Goal: Information Seeking & Learning: Learn about a topic

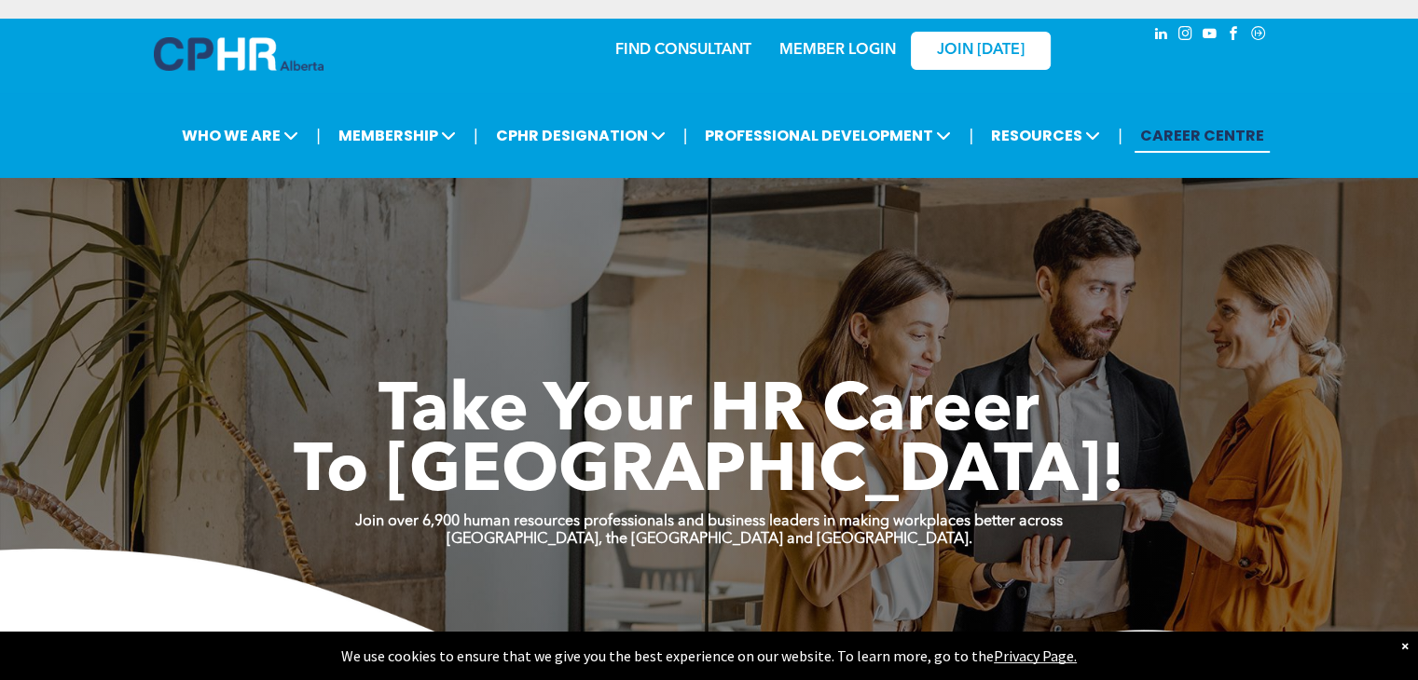
click at [853, 43] on link "MEMBER LOGIN" at bounding box center [837, 50] width 117 height 15
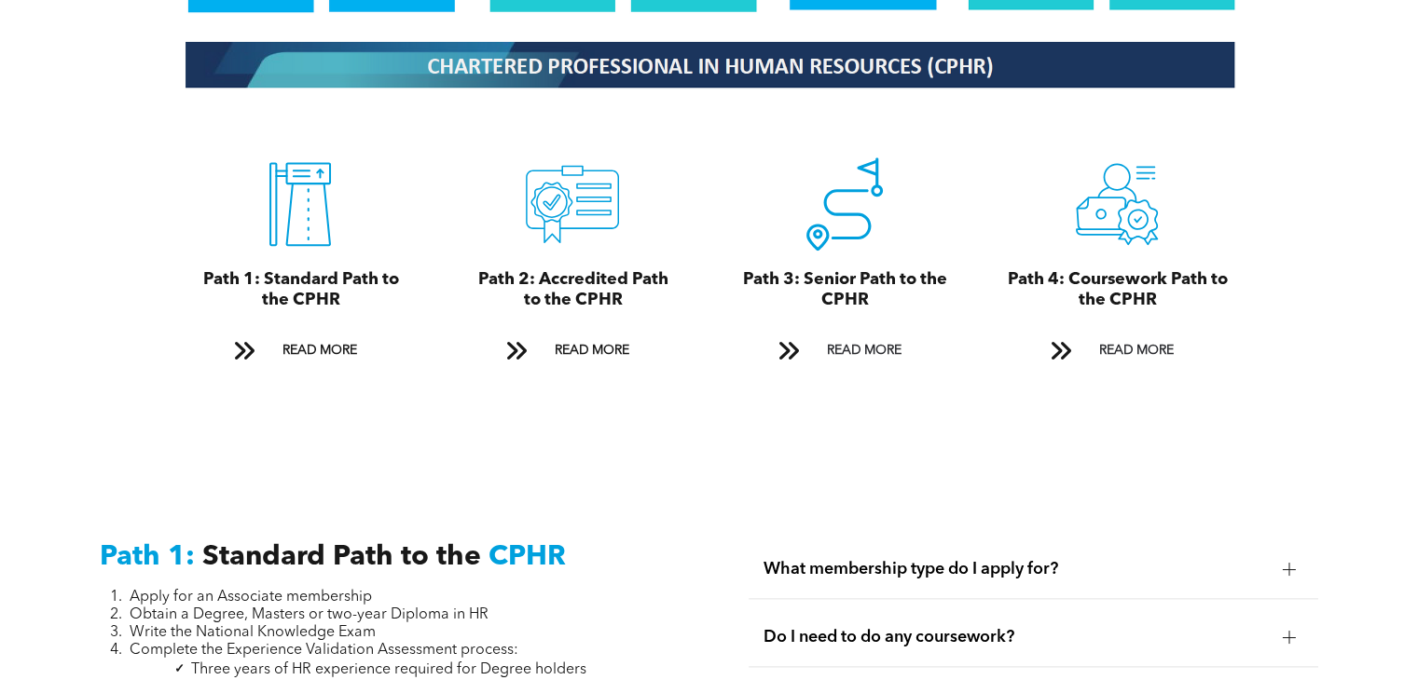
scroll to position [2061, 0]
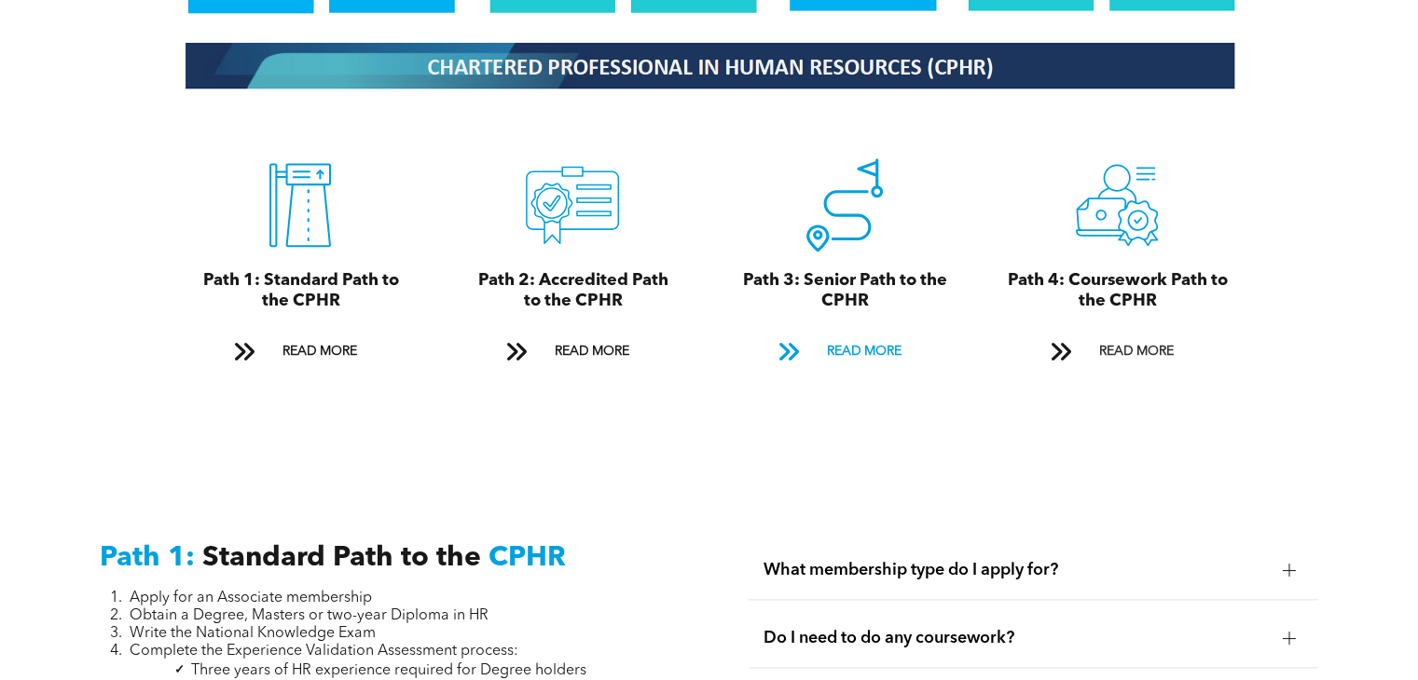
click at [854, 335] on span "READ MORE" at bounding box center [863, 352] width 88 height 34
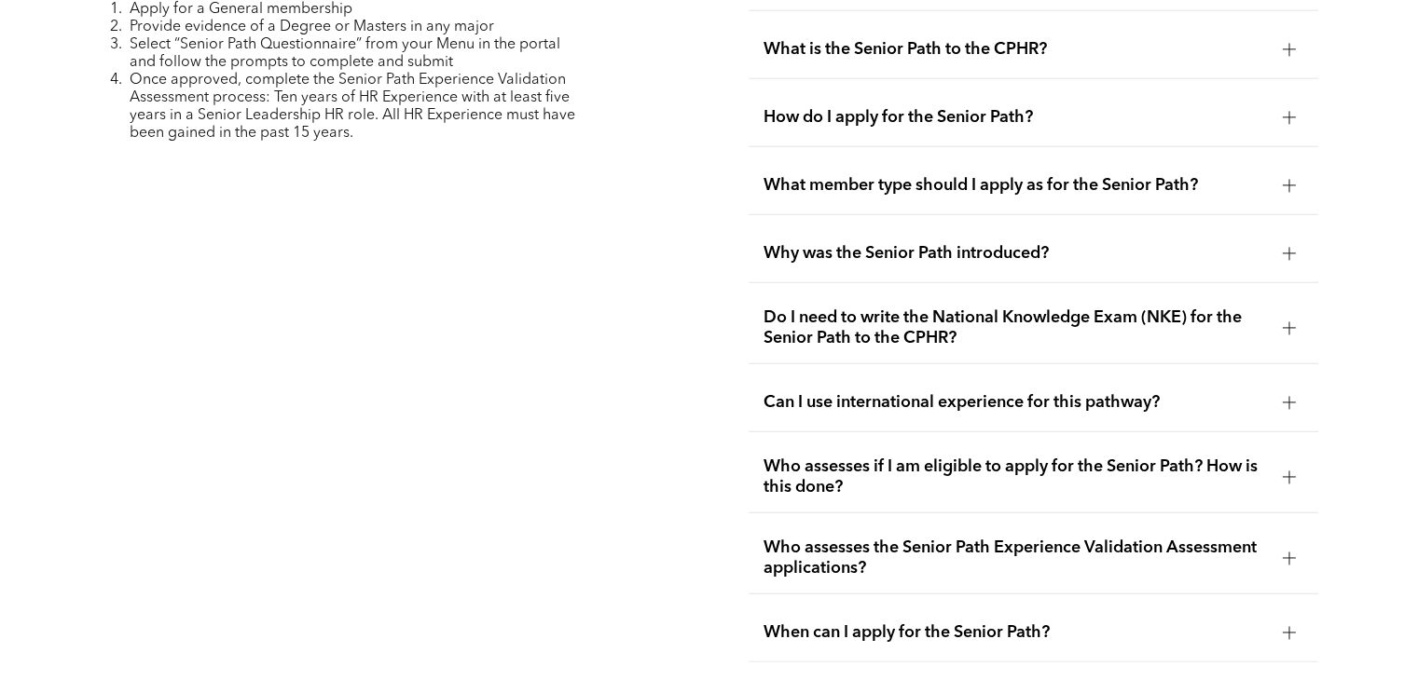
scroll to position [4780, 0]
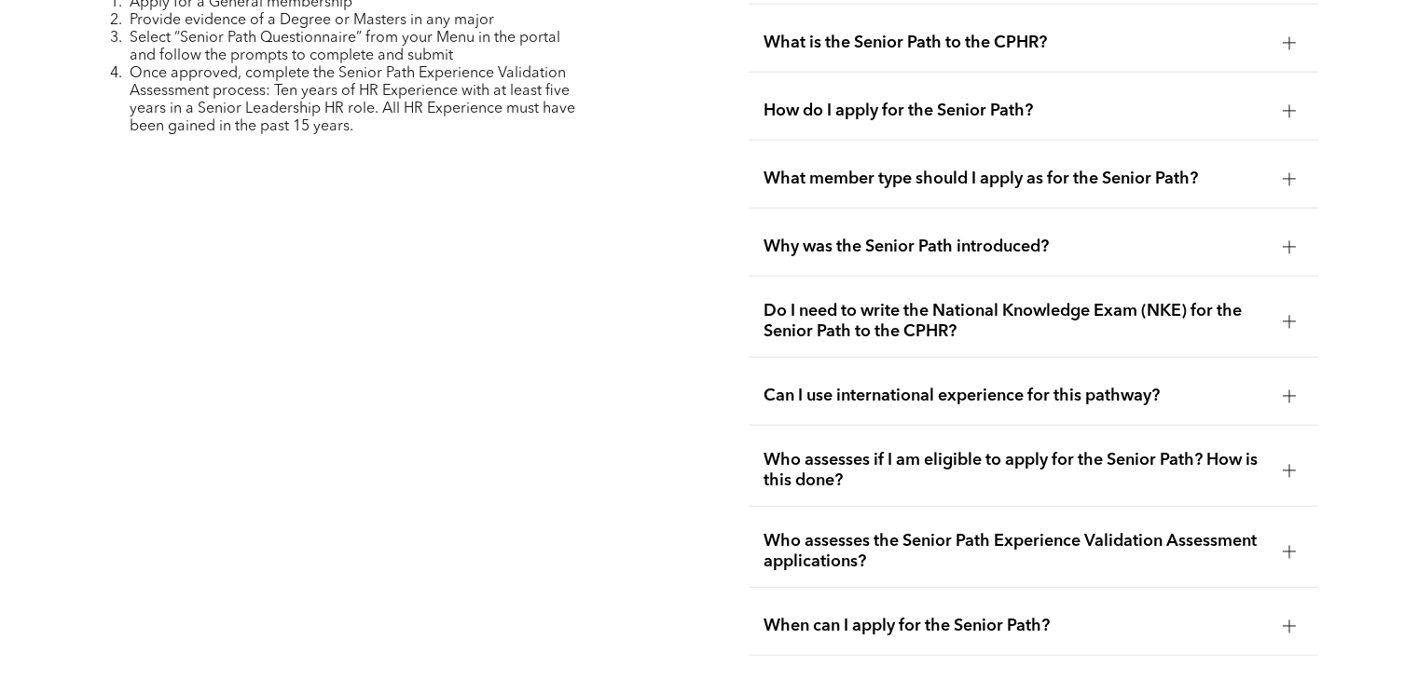
click at [964, 102] on span "How do I apply for the Senior Path?" at bounding box center [1014, 111] width 503 height 21
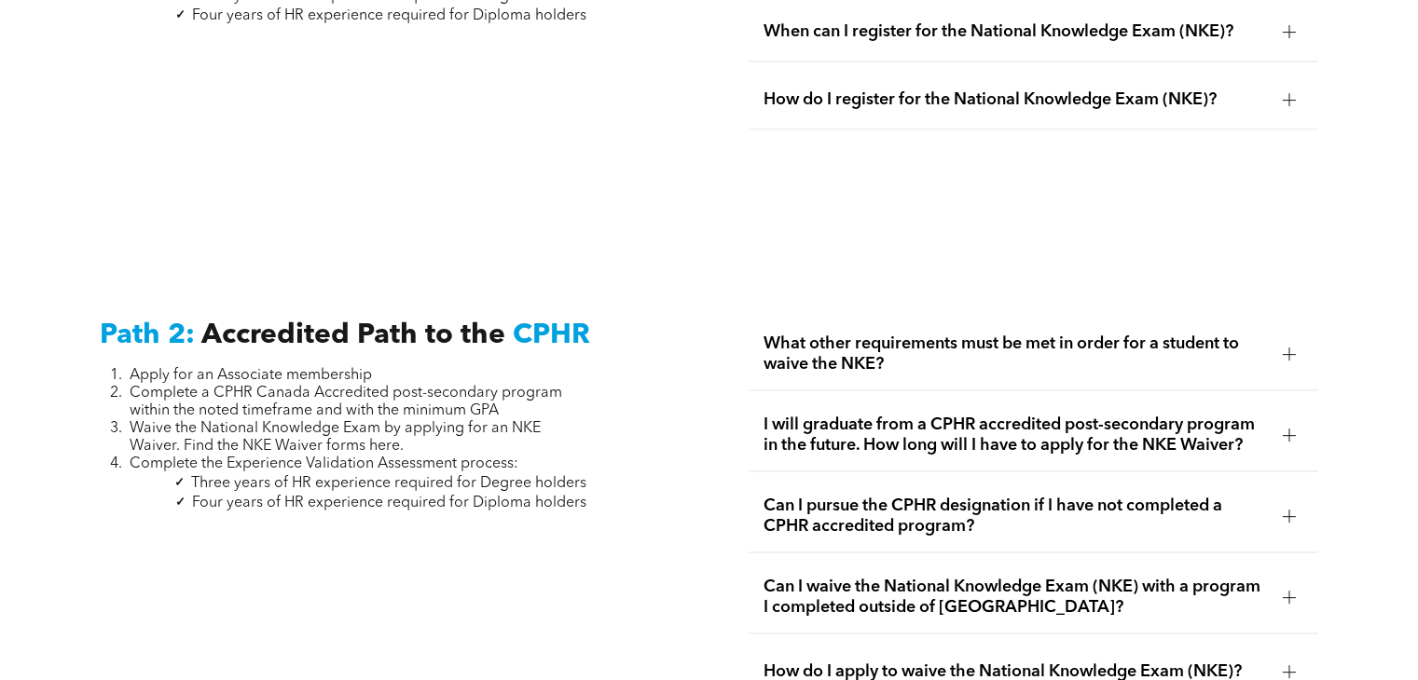
scroll to position [2611, 0]
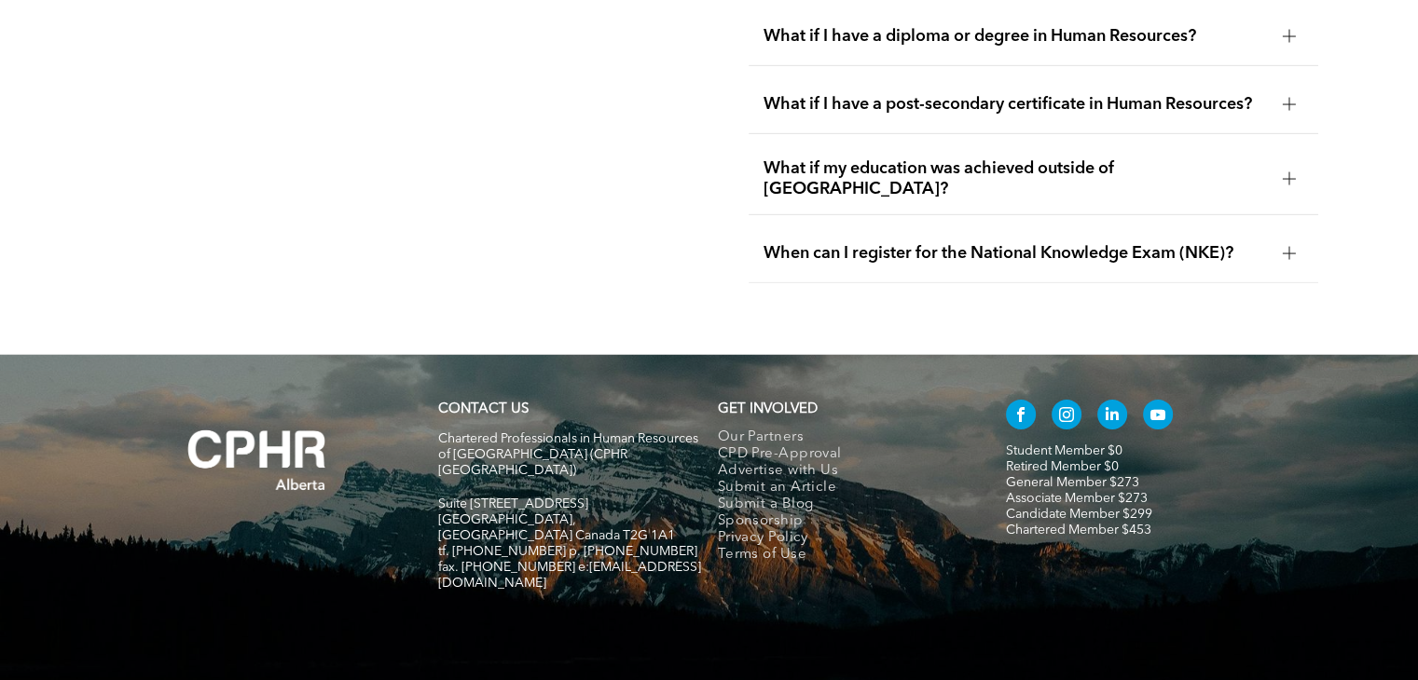
scroll to position [5857, 0]
click at [822, 243] on span "When can I register for the National Knowledge Exam (NKE)?" at bounding box center [1014, 253] width 503 height 21
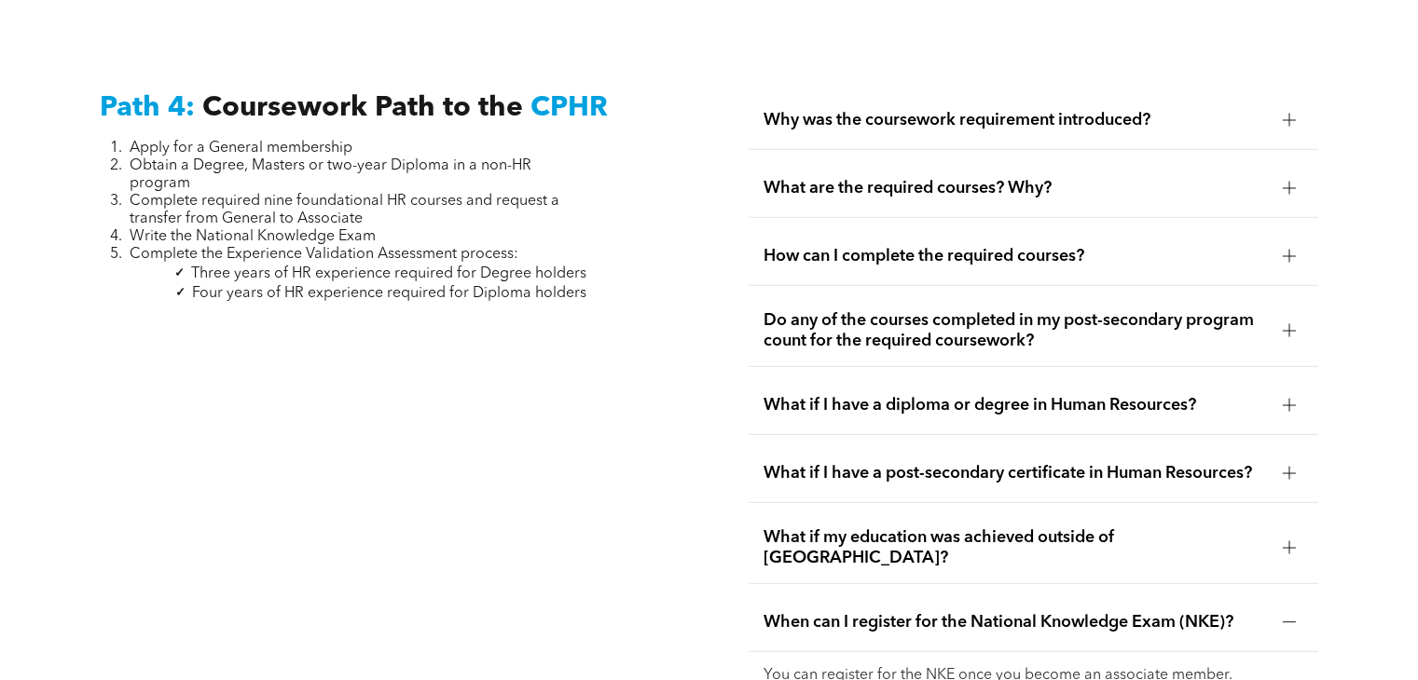
scroll to position [5485, 0]
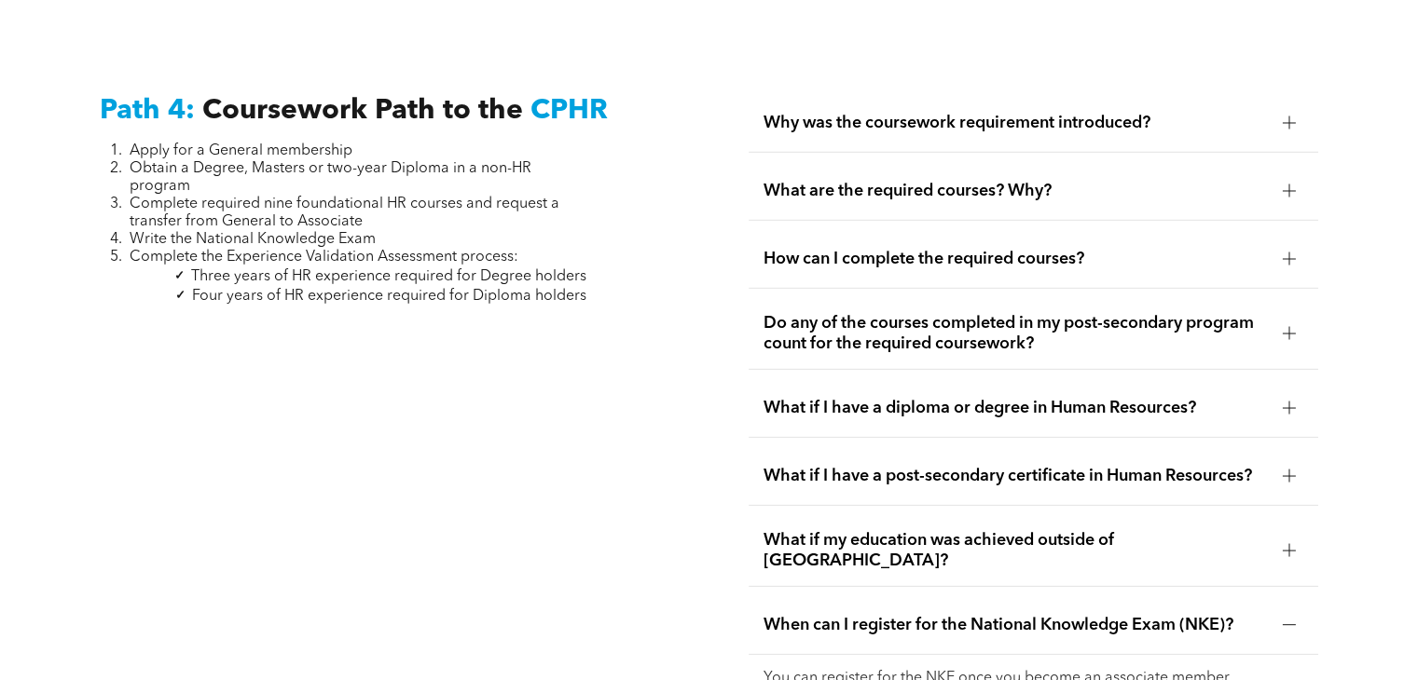
click at [797, 322] on span "Do any of the courses completed in my post-secondary program count for the requ…" at bounding box center [1014, 333] width 503 height 41
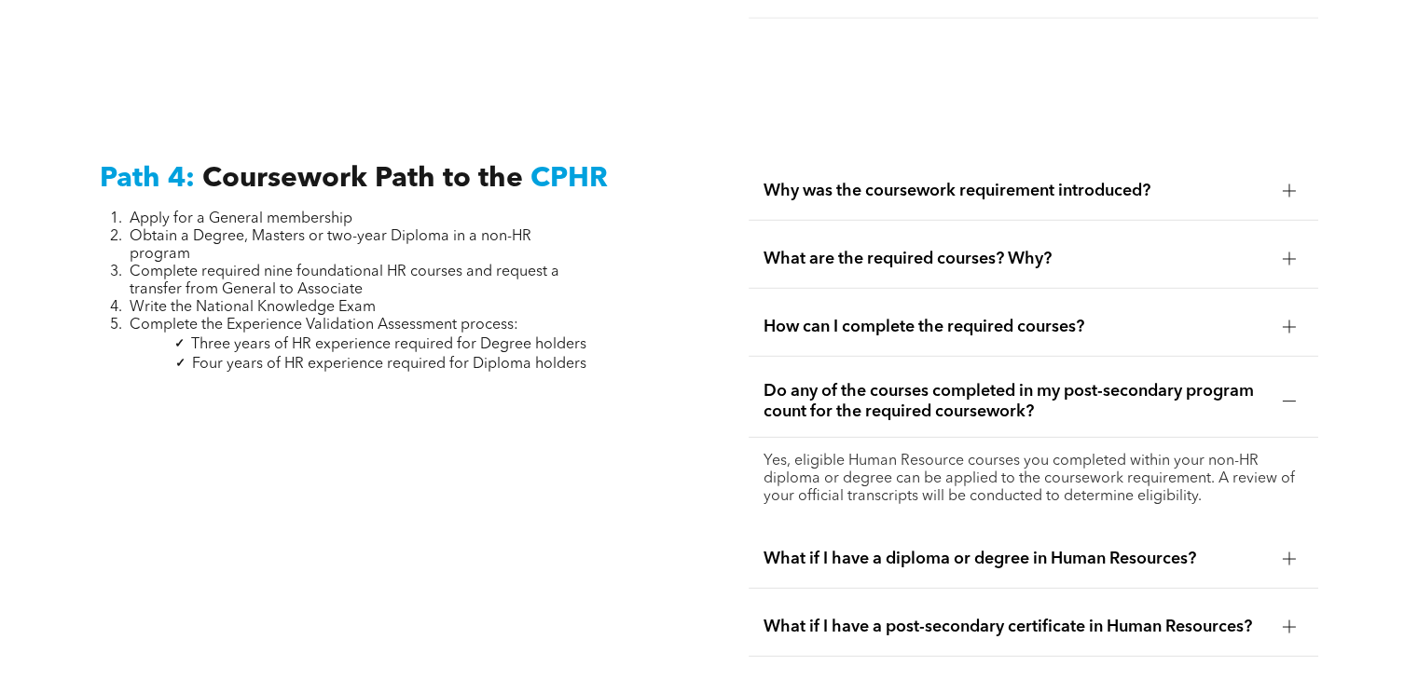
scroll to position [5418, 0]
click at [779, 316] on span "How can I complete the required courses?" at bounding box center [1014, 326] width 503 height 21
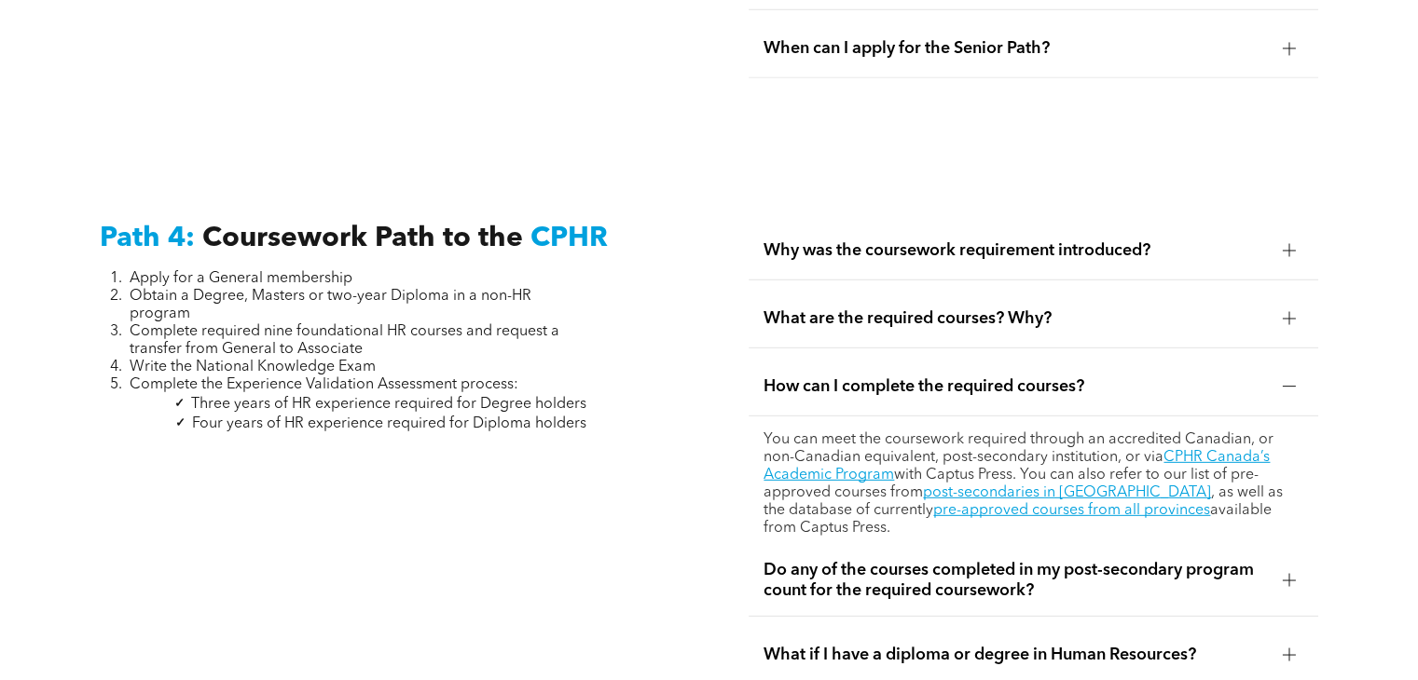
scroll to position [5358, 0]
click at [824, 309] on span "What are the required courses? Why?" at bounding box center [1014, 319] width 503 height 21
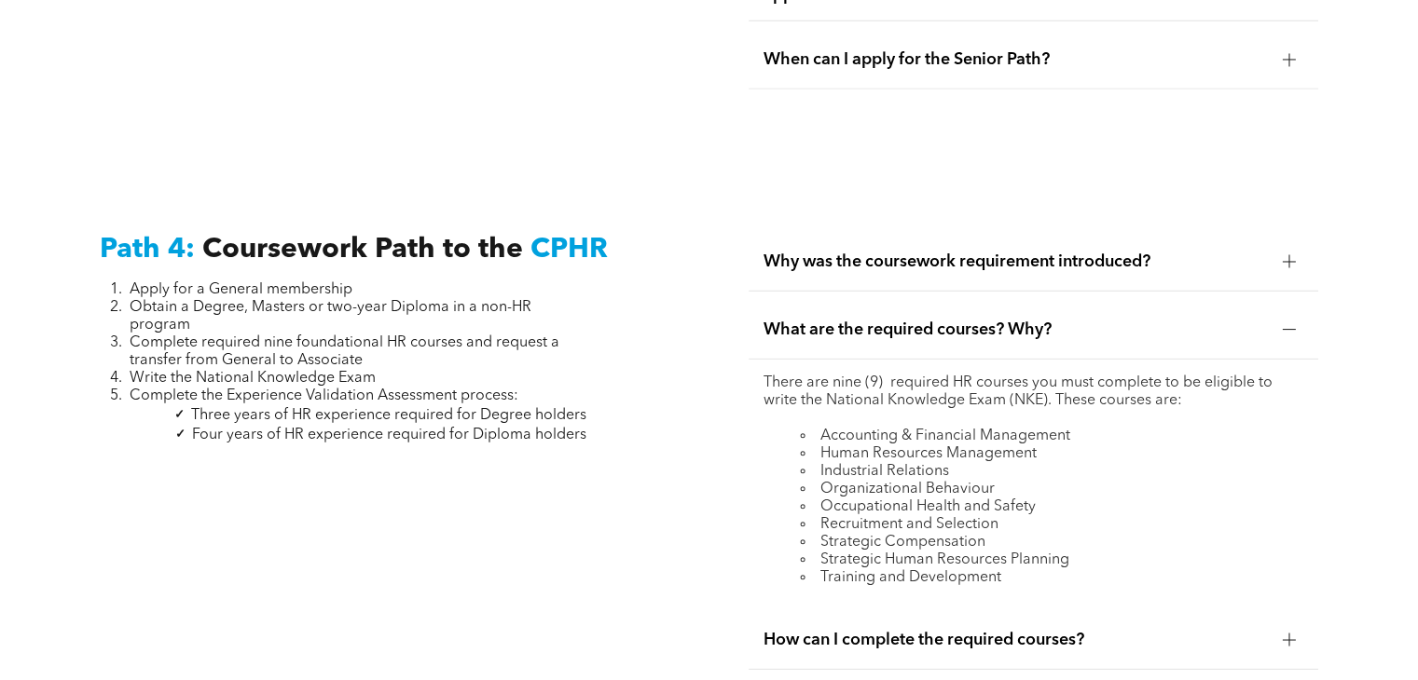
scroll to position [5346, 0]
click at [856, 253] on span "Why was the coursework requirement introduced?" at bounding box center [1014, 262] width 503 height 21
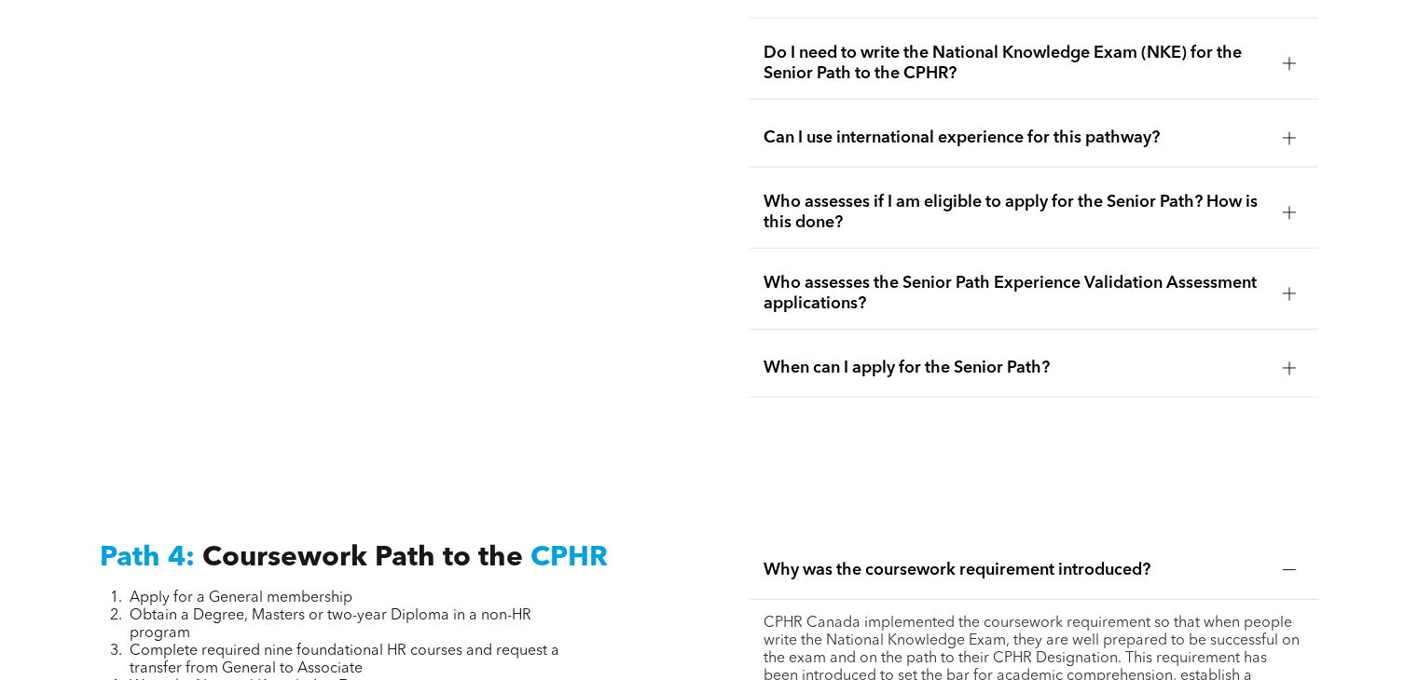
scroll to position [5033, 0]
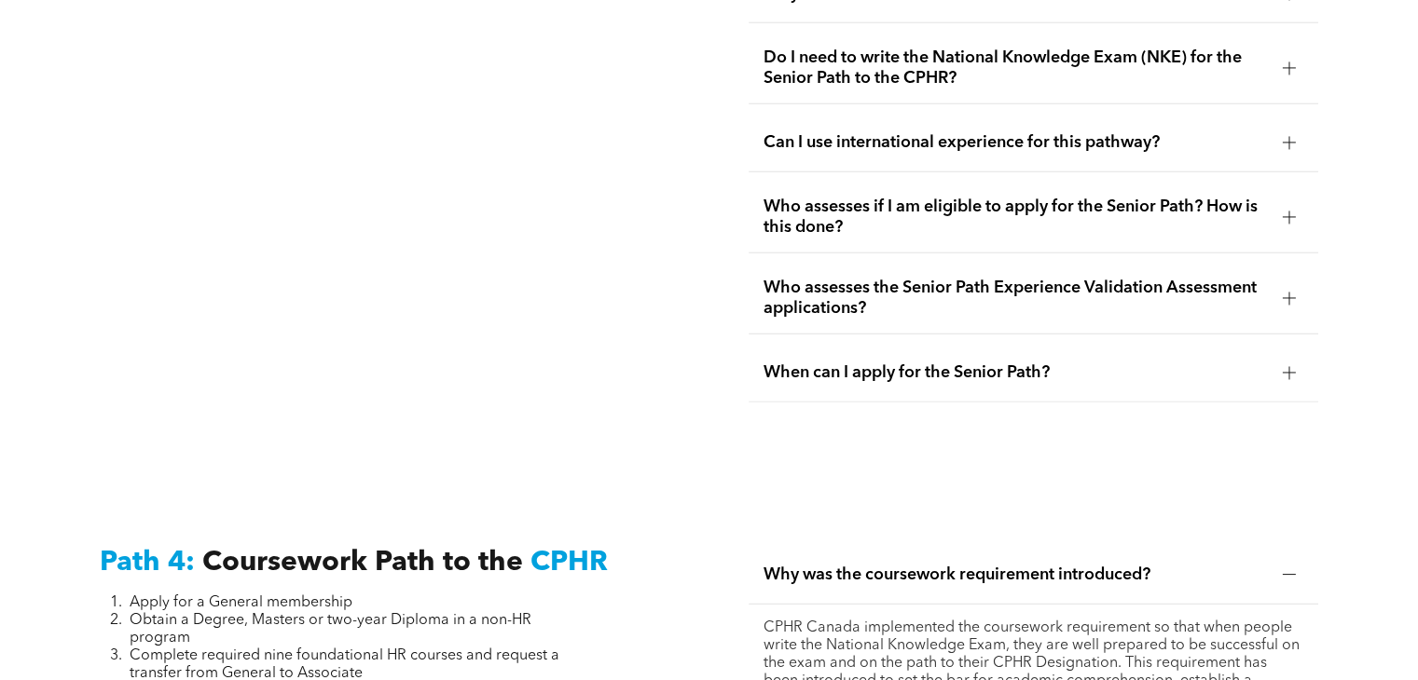
click at [858, 363] on span "When can I apply for the Senior Path?" at bounding box center [1014, 373] width 503 height 21
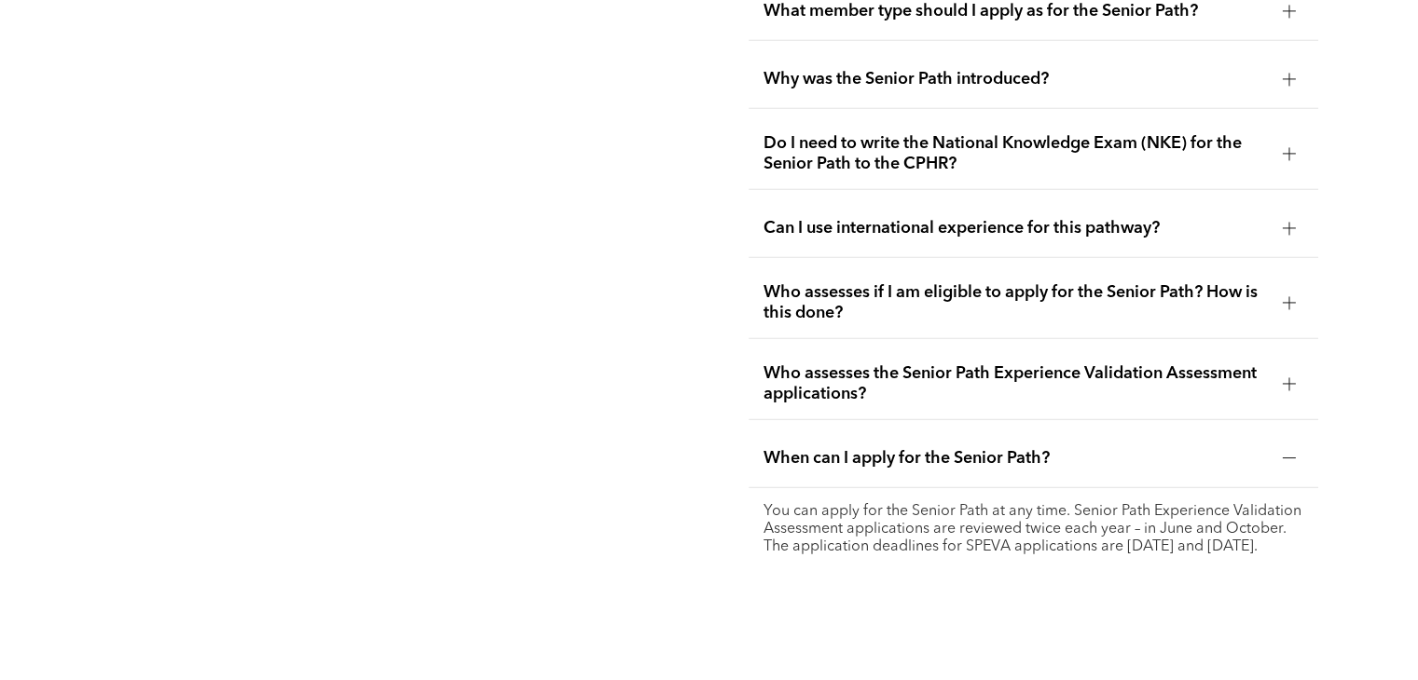
scroll to position [4948, 0]
click at [795, 373] on span "Who assesses the Senior Path Experience Validation Assessment applications?" at bounding box center [1014, 384] width 503 height 41
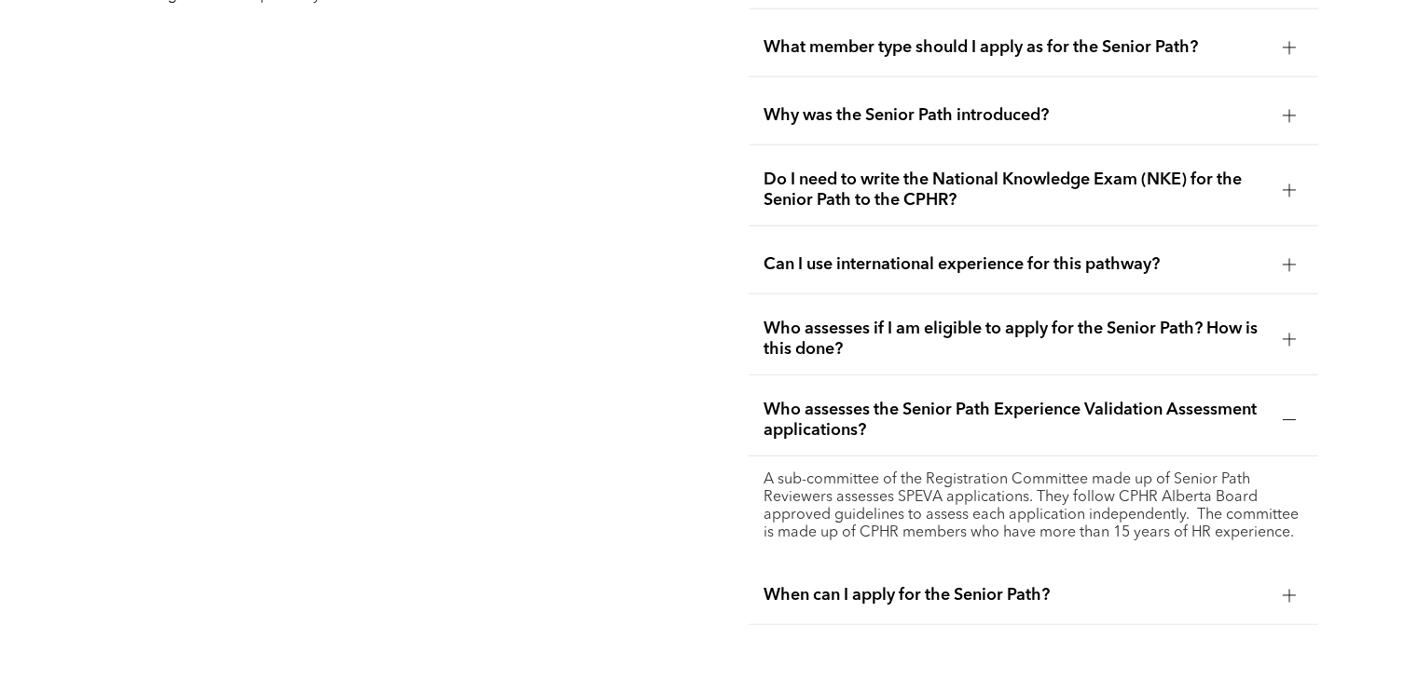
scroll to position [4910, 0]
click at [805, 324] on span "Who assesses if I am eligible to apply for the Senior Path? How is this done?" at bounding box center [1014, 340] width 503 height 41
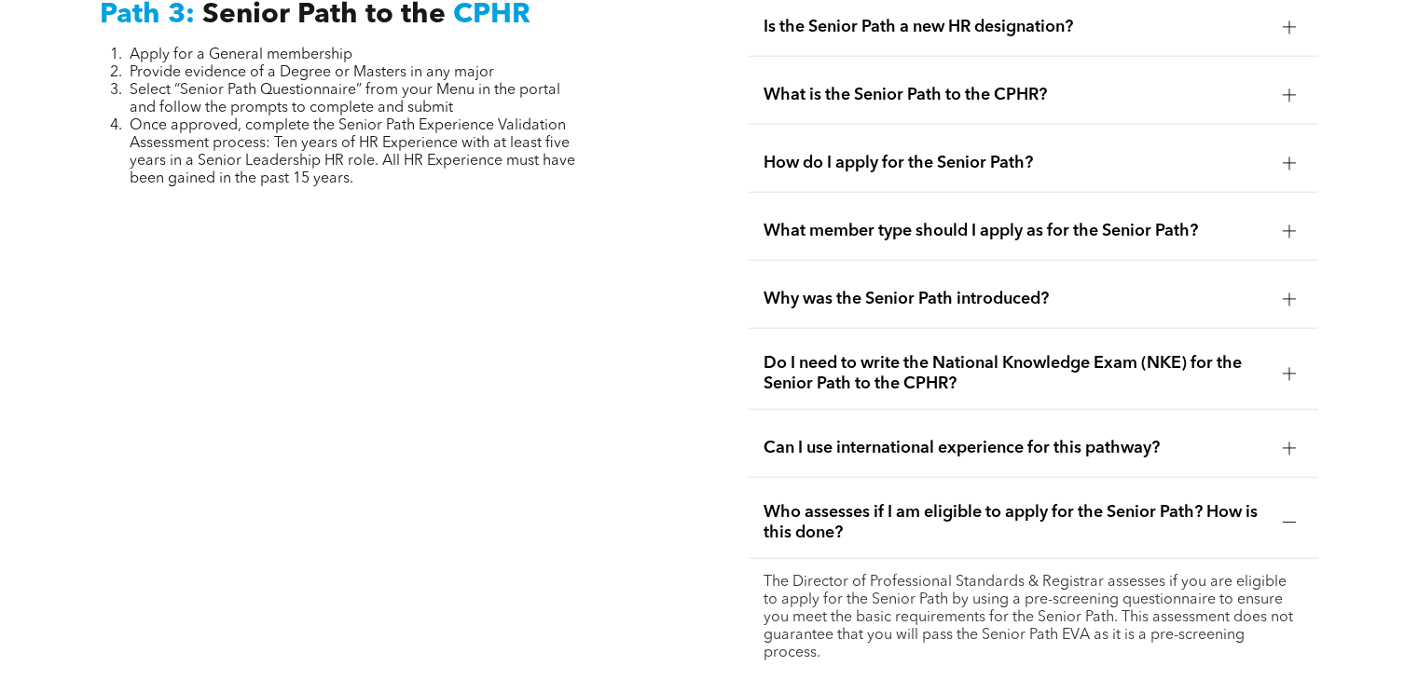
scroll to position [4728, 0]
click at [776, 359] on span "Do I need to write the National Knowledge Exam (NKE) for the Senior Path to the…" at bounding box center [1014, 373] width 503 height 41
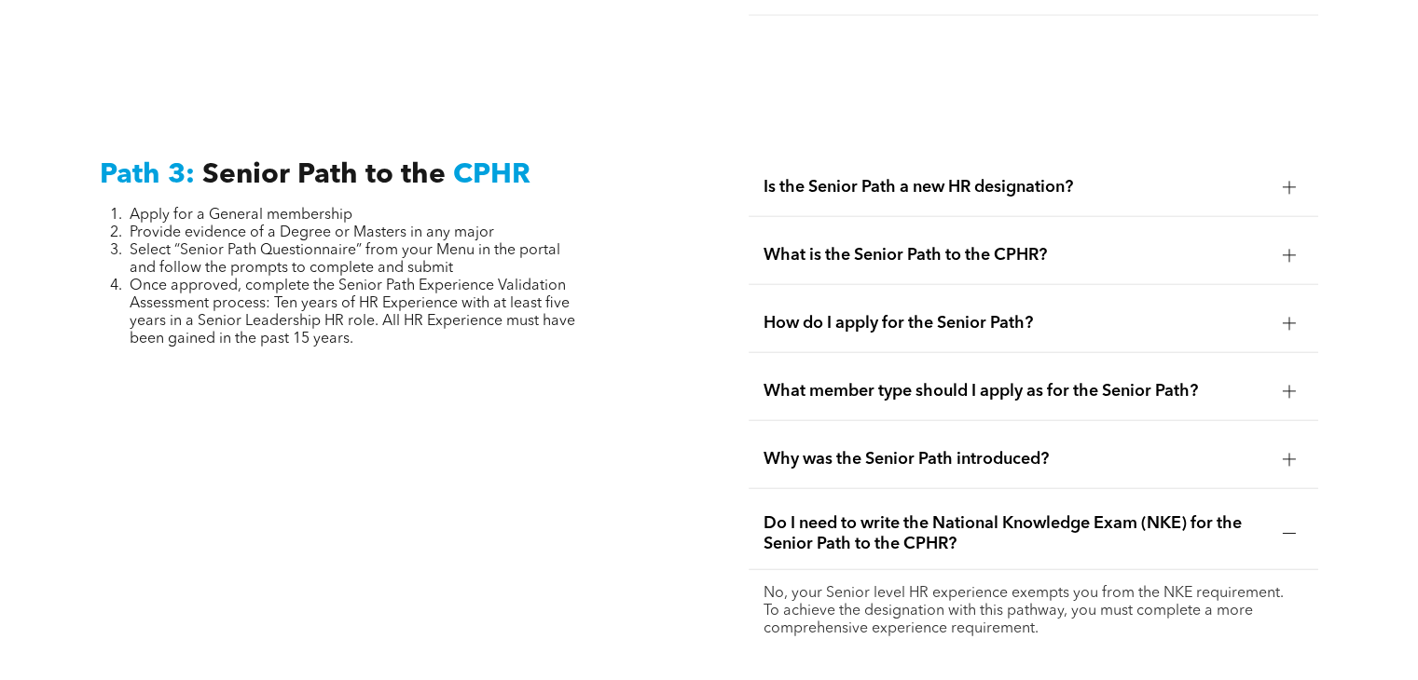
scroll to position [4564, 0]
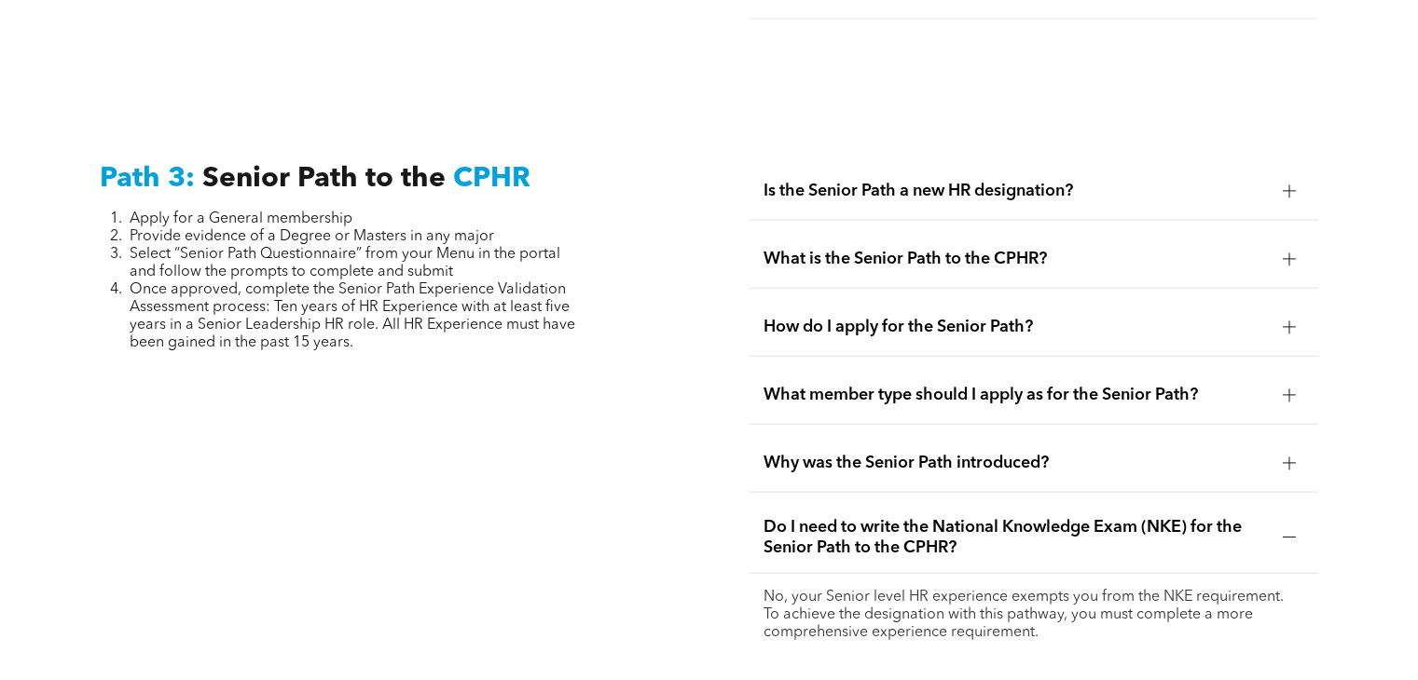
click at [851, 385] on span "What member type should I apply as for the Senior Path?" at bounding box center [1014, 395] width 503 height 21
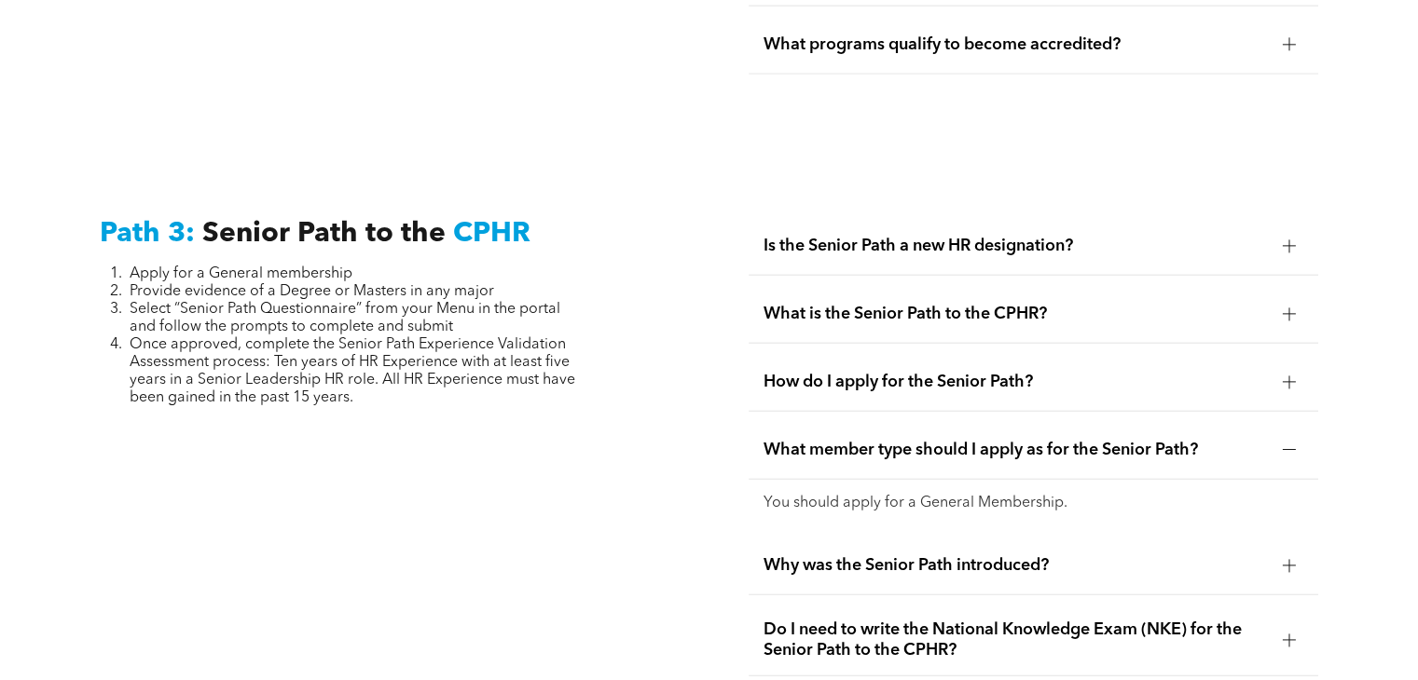
scroll to position [4508, 0]
click at [809, 375] on span "How do I apply for the Senior Path?" at bounding box center [1014, 383] width 503 height 21
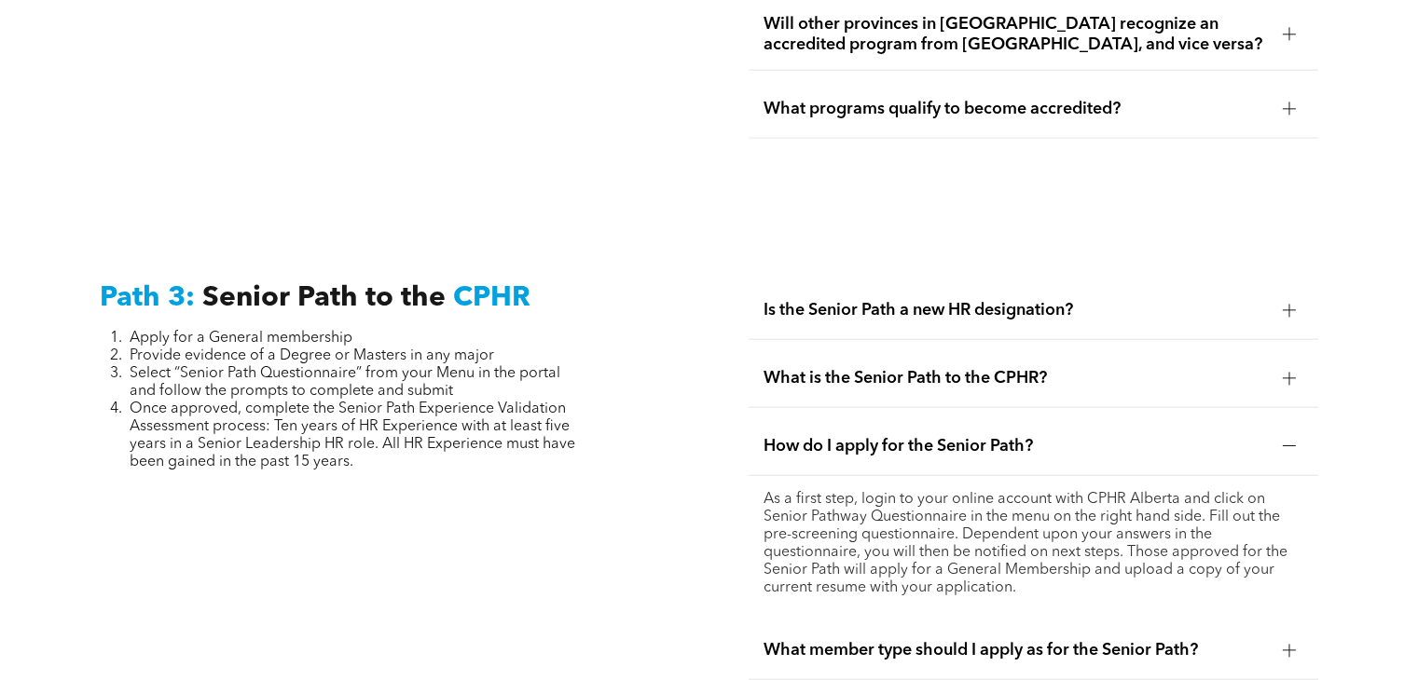
scroll to position [4442, 0]
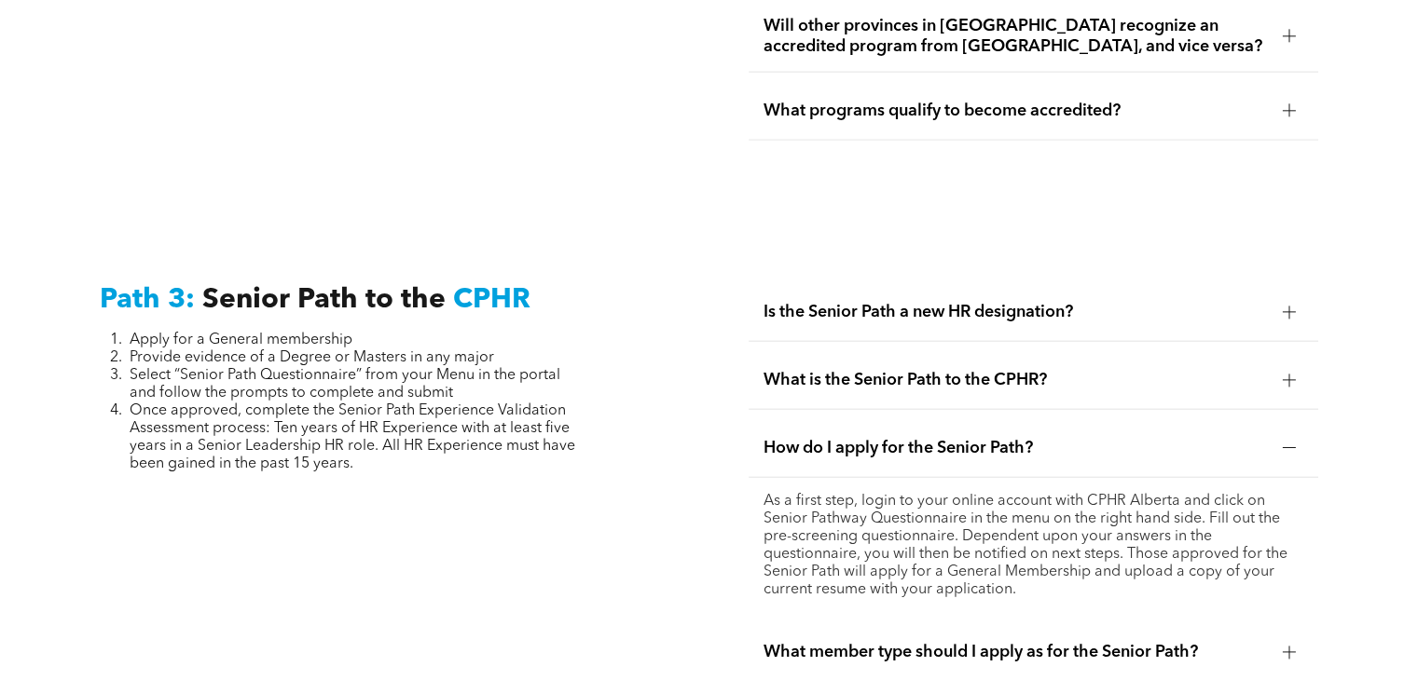
click at [795, 370] on span "What is the Senior Path to the CPHR?" at bounding box center [1014, 380] width 503 height 21
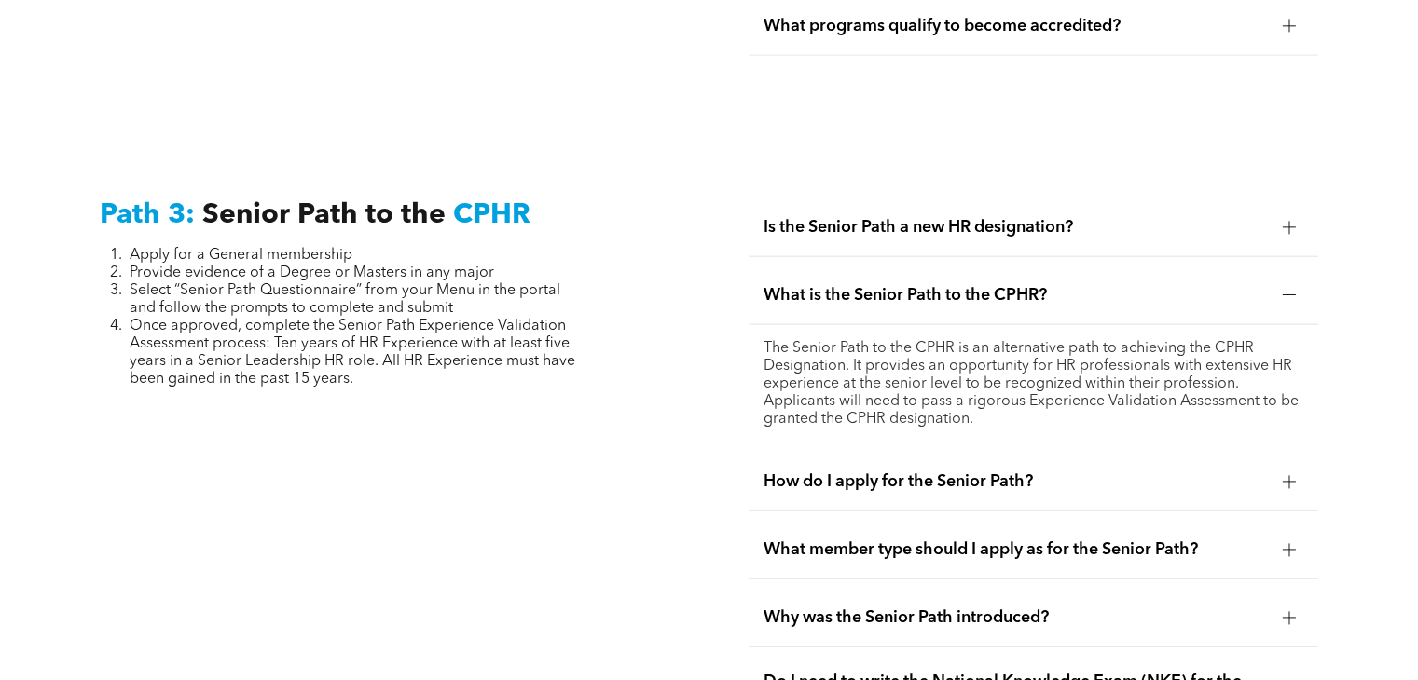
scroll to position [4528, 0]
click at [799, 217] on span "Is the Senior Path a new HR designation?" at bounding box center [1014, 226] width 503 height 21
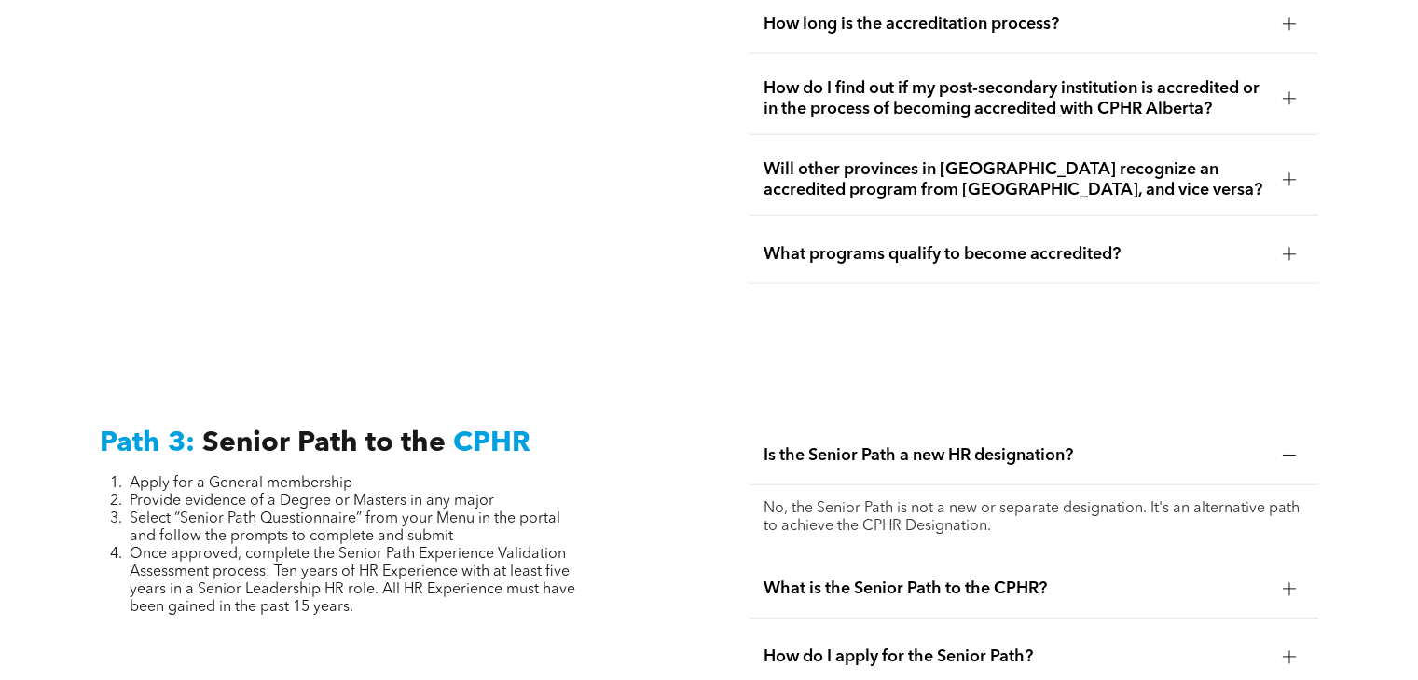
scroll to position [4297, 0]
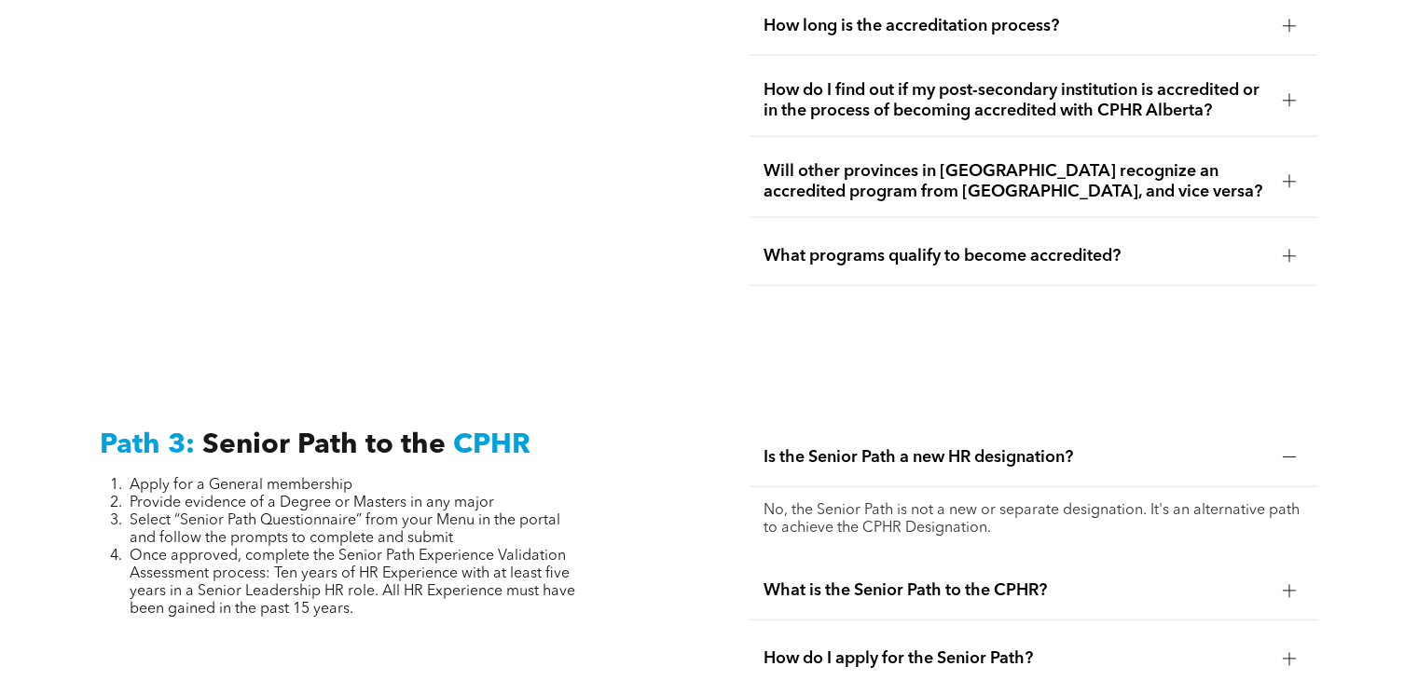
click at [783, 248] on span "What programs qualify to become accredited?" at bounding box center [1014, 256] width 503 height 21
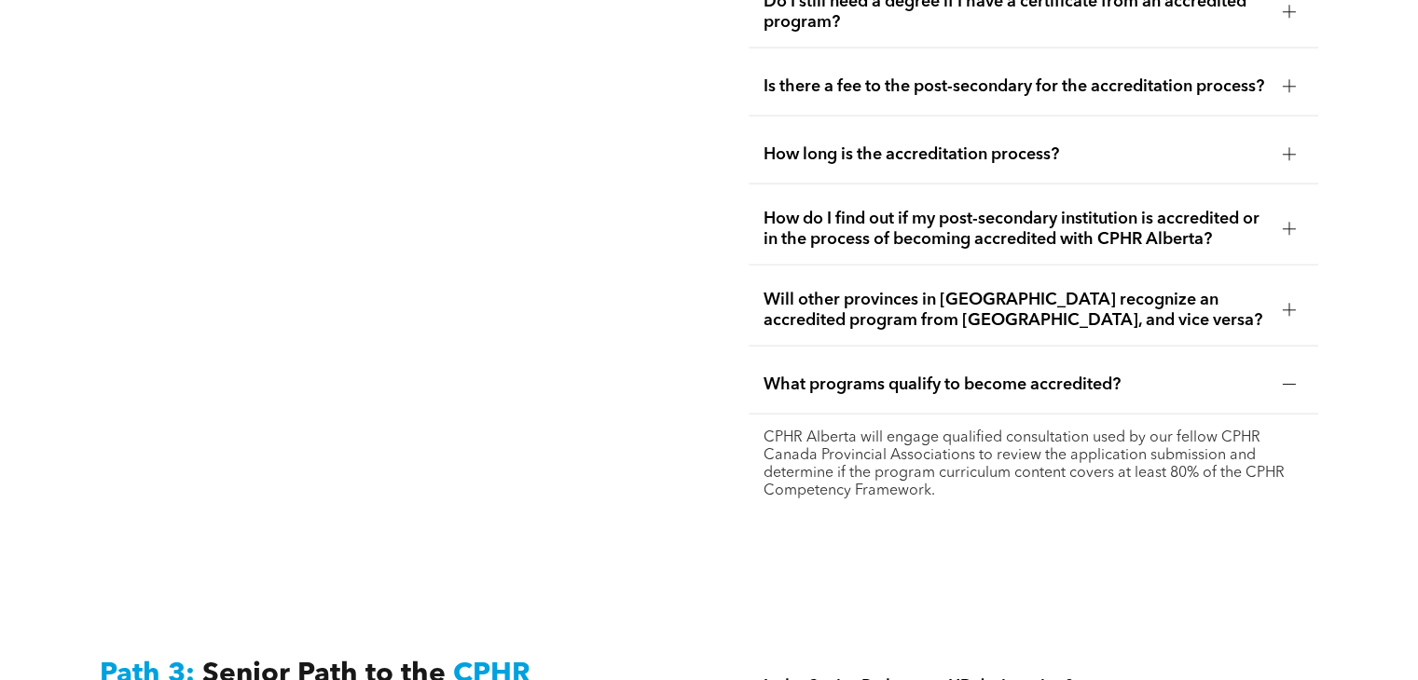
scroll to position [4155, 0]
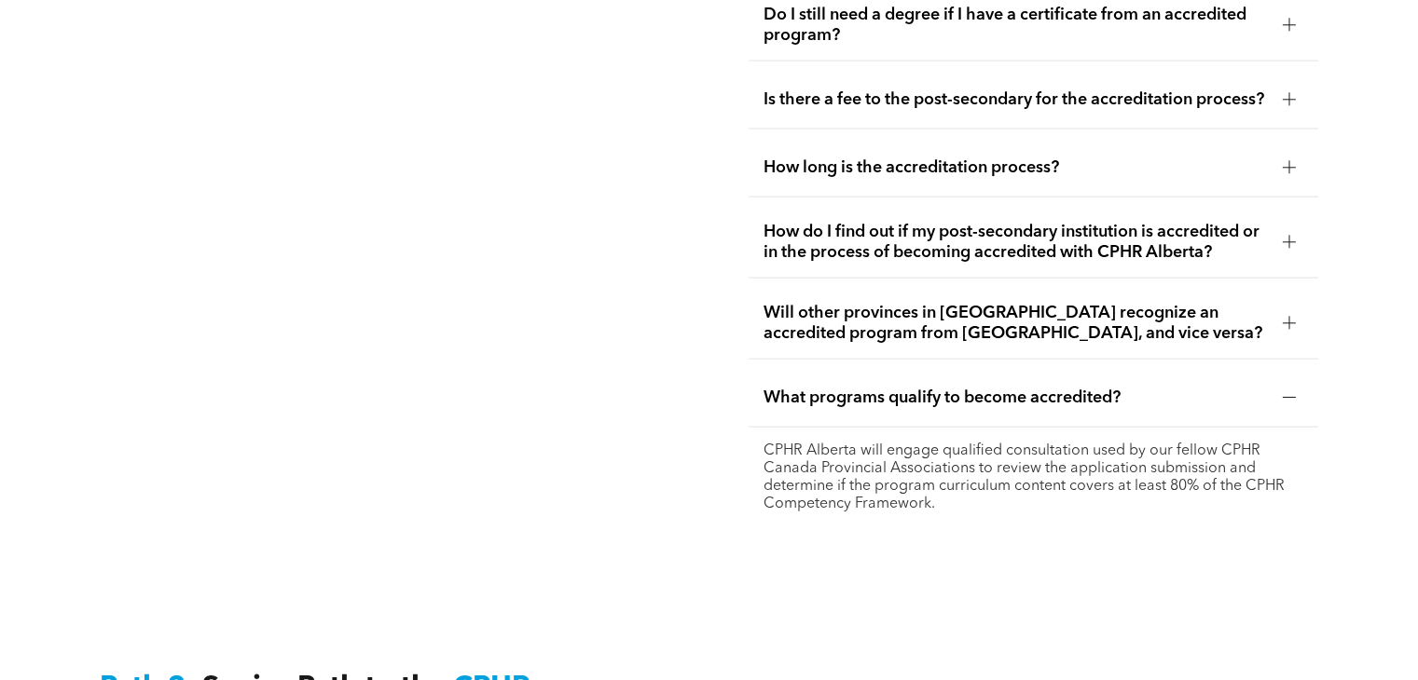
click at [853, 317] on span "Will other provinces in [GEOGRAPHIC_DATA] recognize an accredited program from …" at bounding box center [1014, 323] width 503 height 41
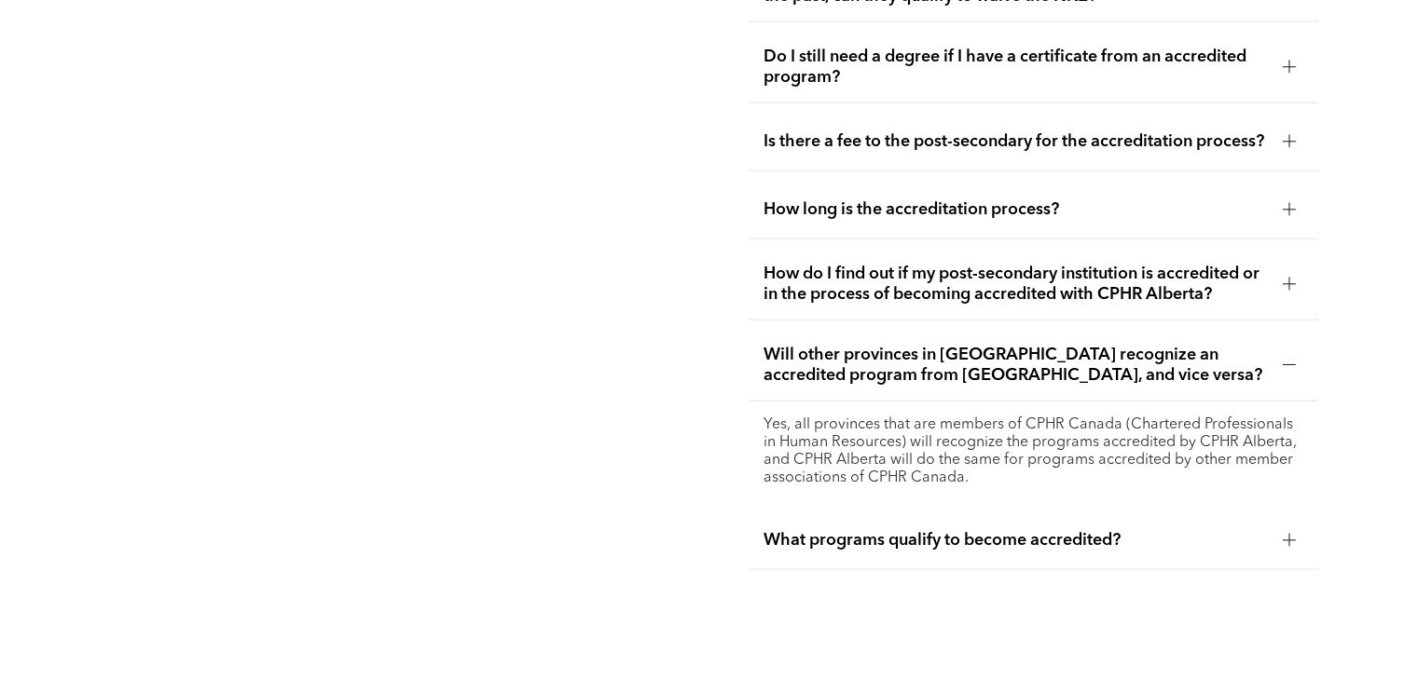
scroll to position [4110, 0]
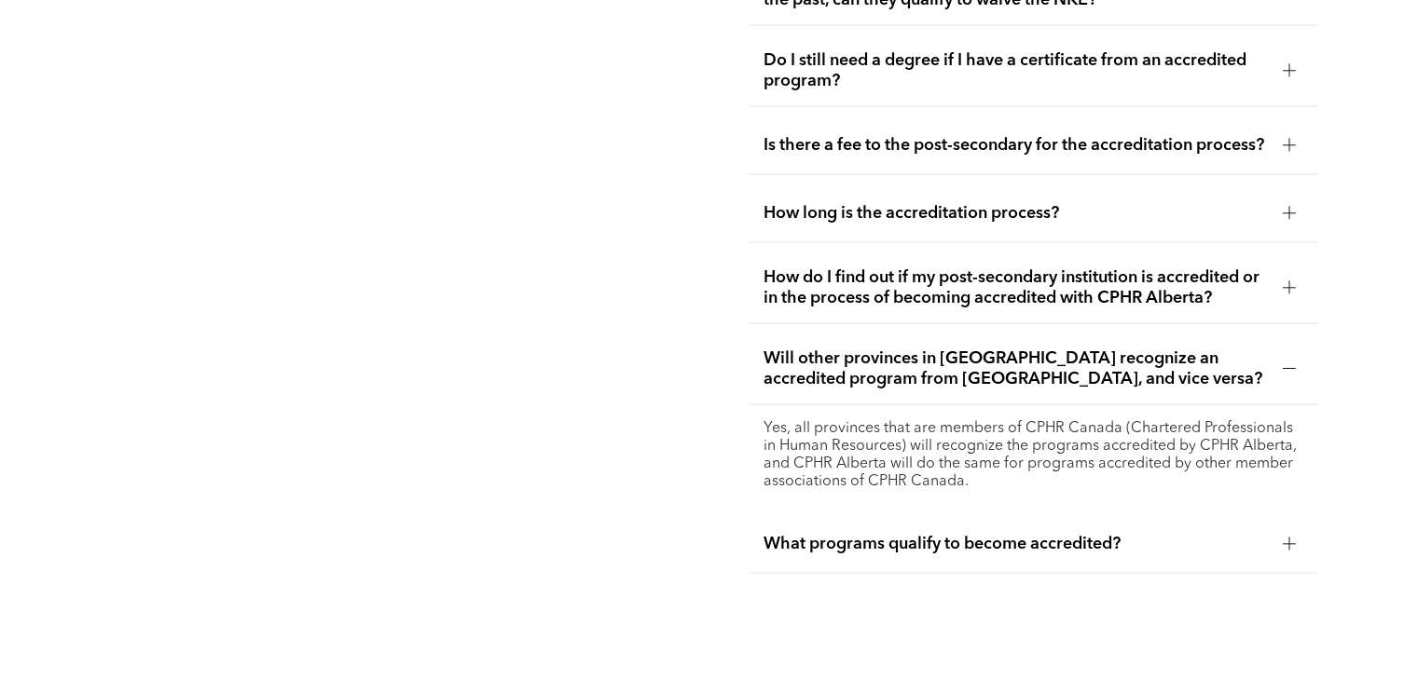
click at [824, 268] on span "How do I find out if my post-secondary institution is accredited or in the proc…" at bounding box center [1014, 288] width 503 height 41
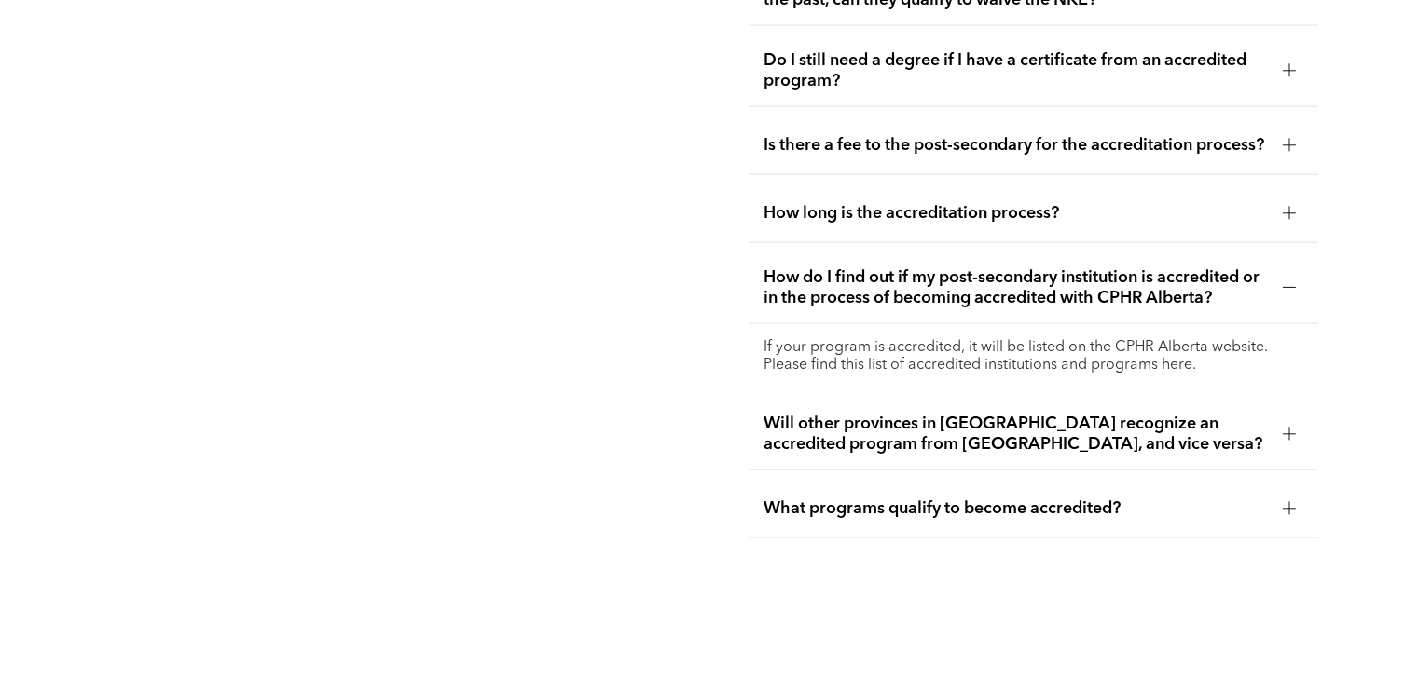
click at [900, 208] on span "How long is the accreditation process?" at bounding box center [1014, 213] width 503 height 21
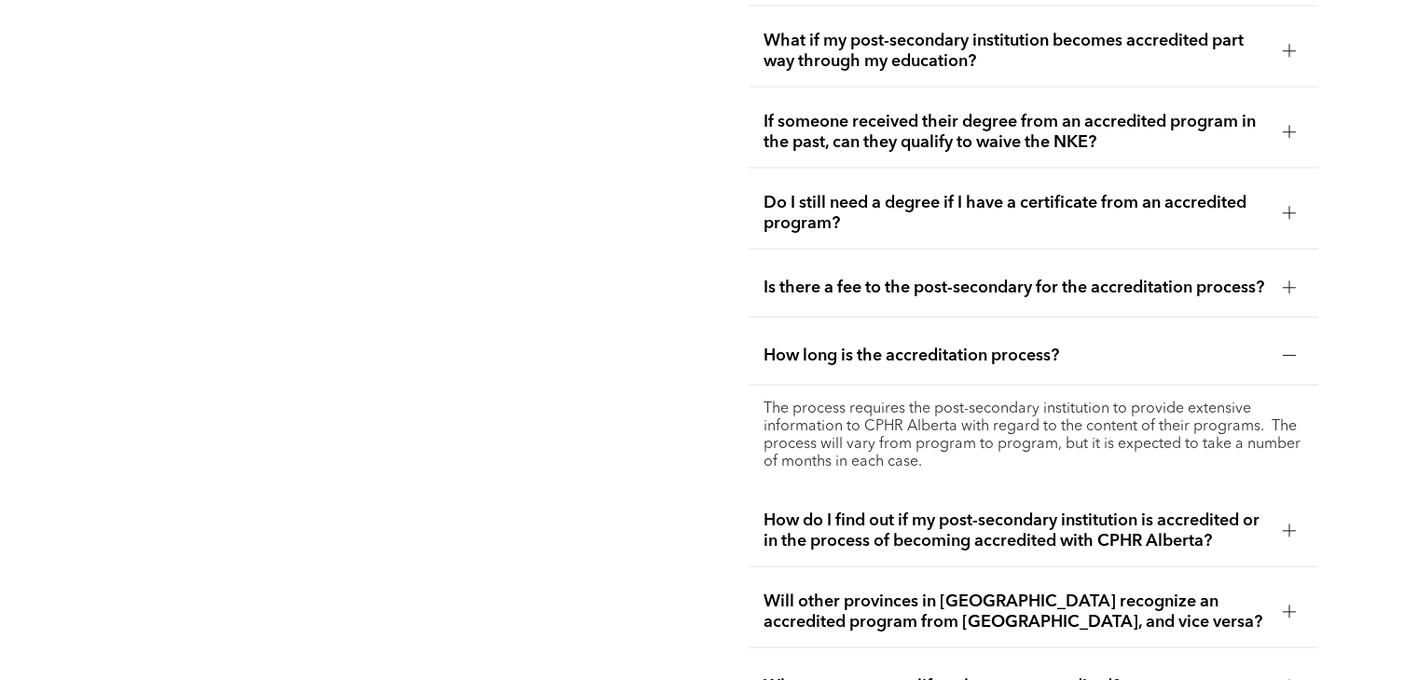
scroll to position [3965, 0]
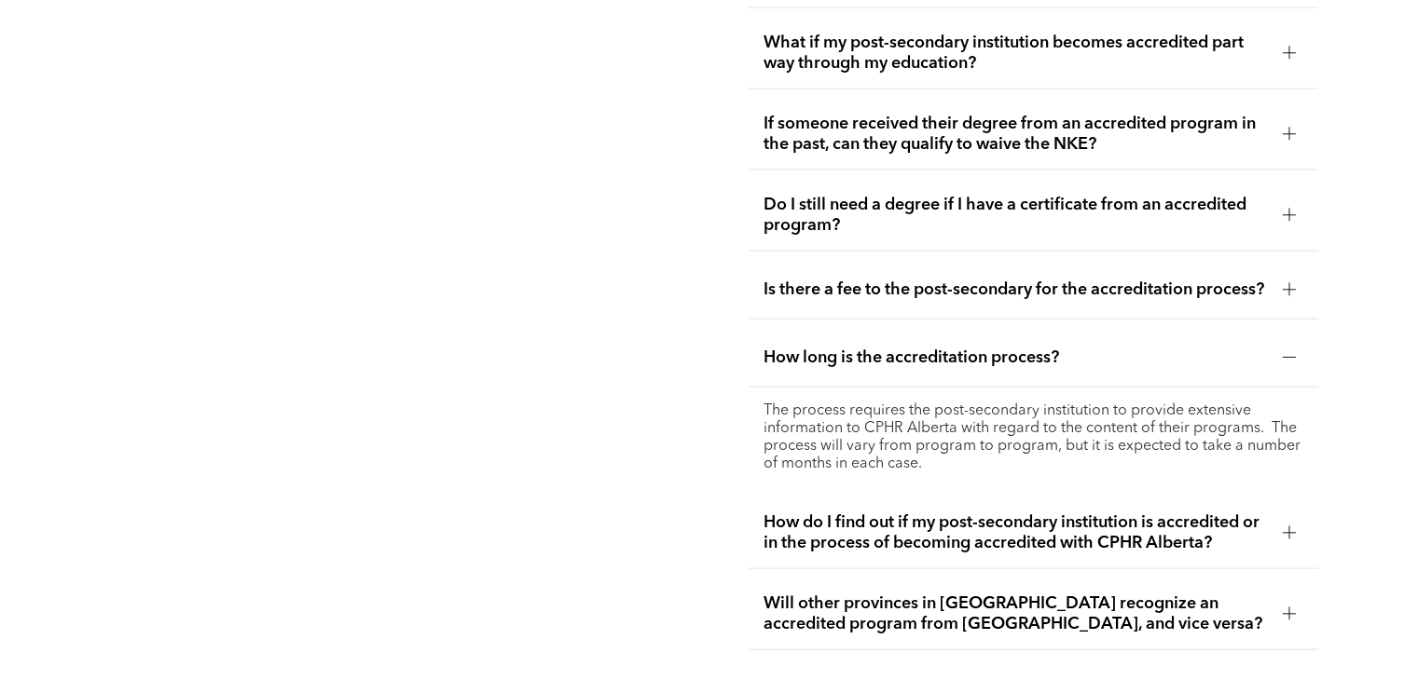
click at [779, 280] on span "Is there a fee to the post-secondary for the accreditation process?" at bounding box center [1014, 290] width 503 height 21
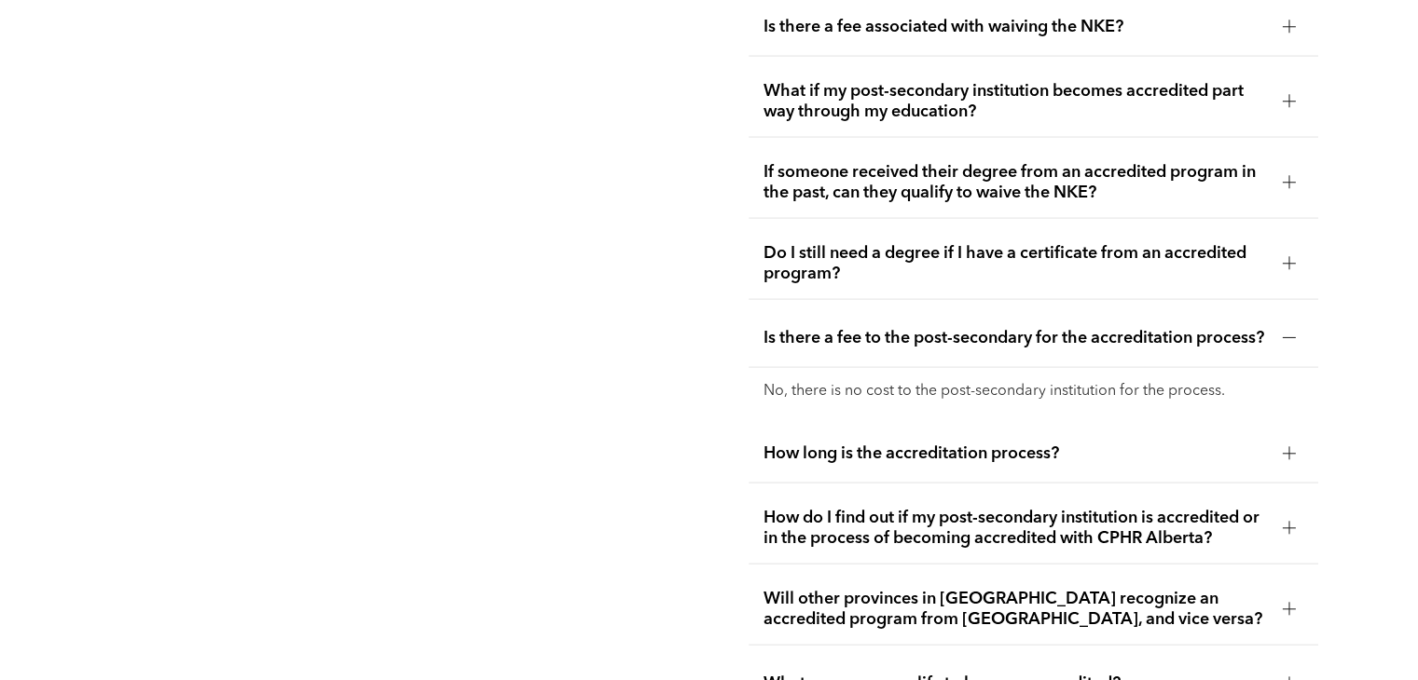
scroll to position [3916, 0]
click at [812, 246] on span "Do I still need a degree if I have a certificate from an accredited program?" at bounding box center [1014, 264] width 503 height 41
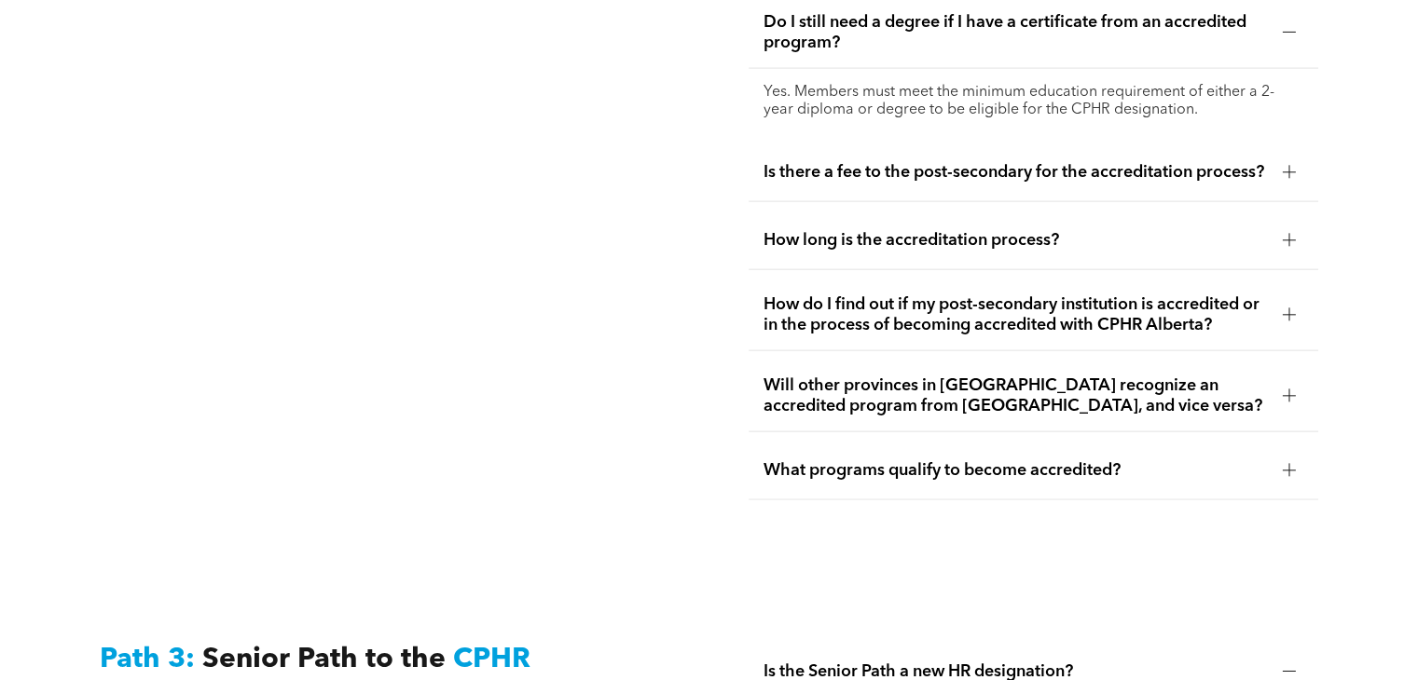
scroll to position [4219, 0]
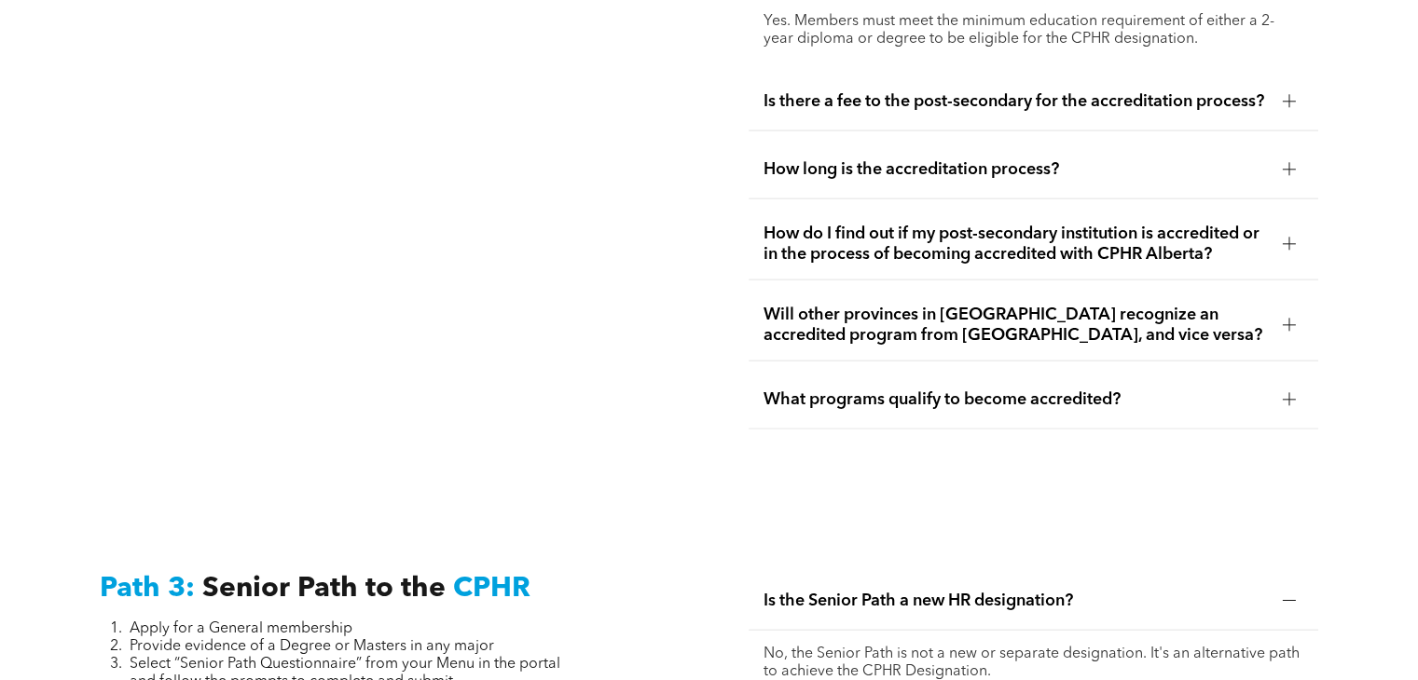
click at [779, 395] on span "What programs qualify to become accredited?" at bounding box center [1014, 400] width 503 height 21
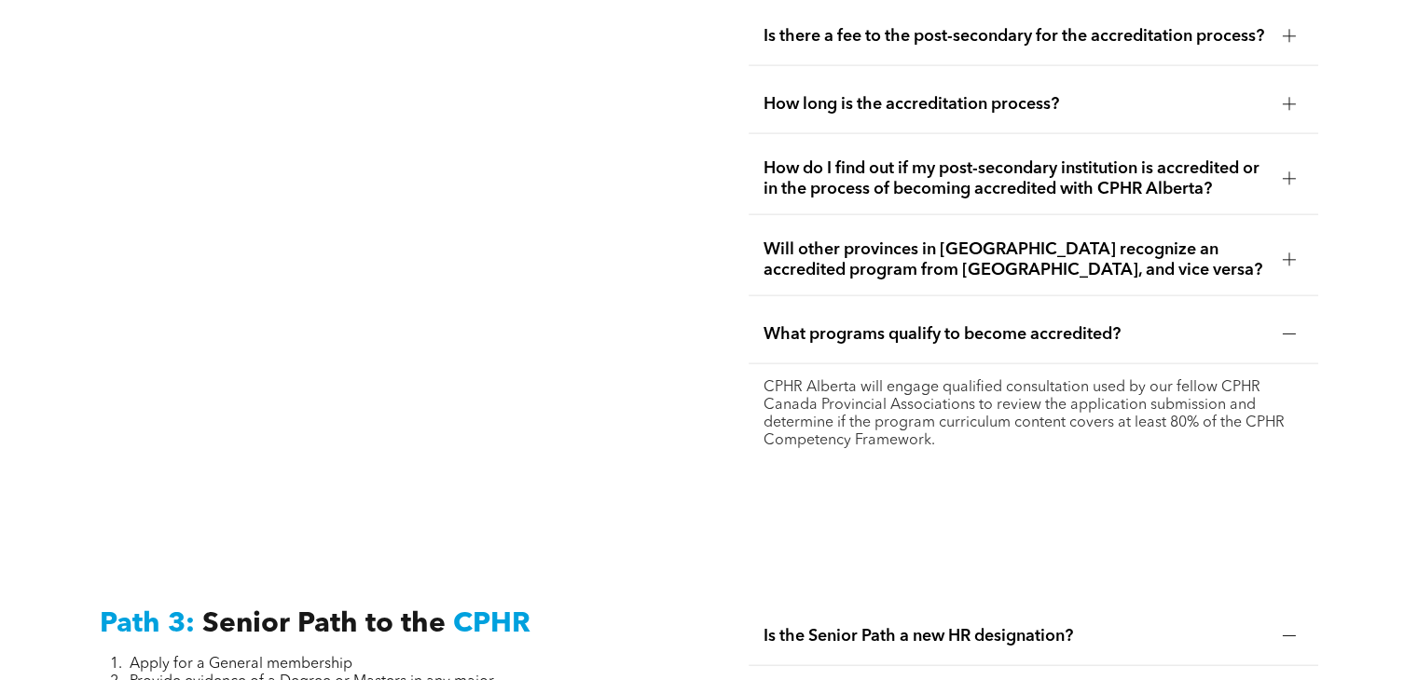
click at [803, 250] on span "Will other provinces in [GEOGRAPHIC_DATA] recognize an accredited program from …" at bounding box center [1014, 260] width 503 height 41
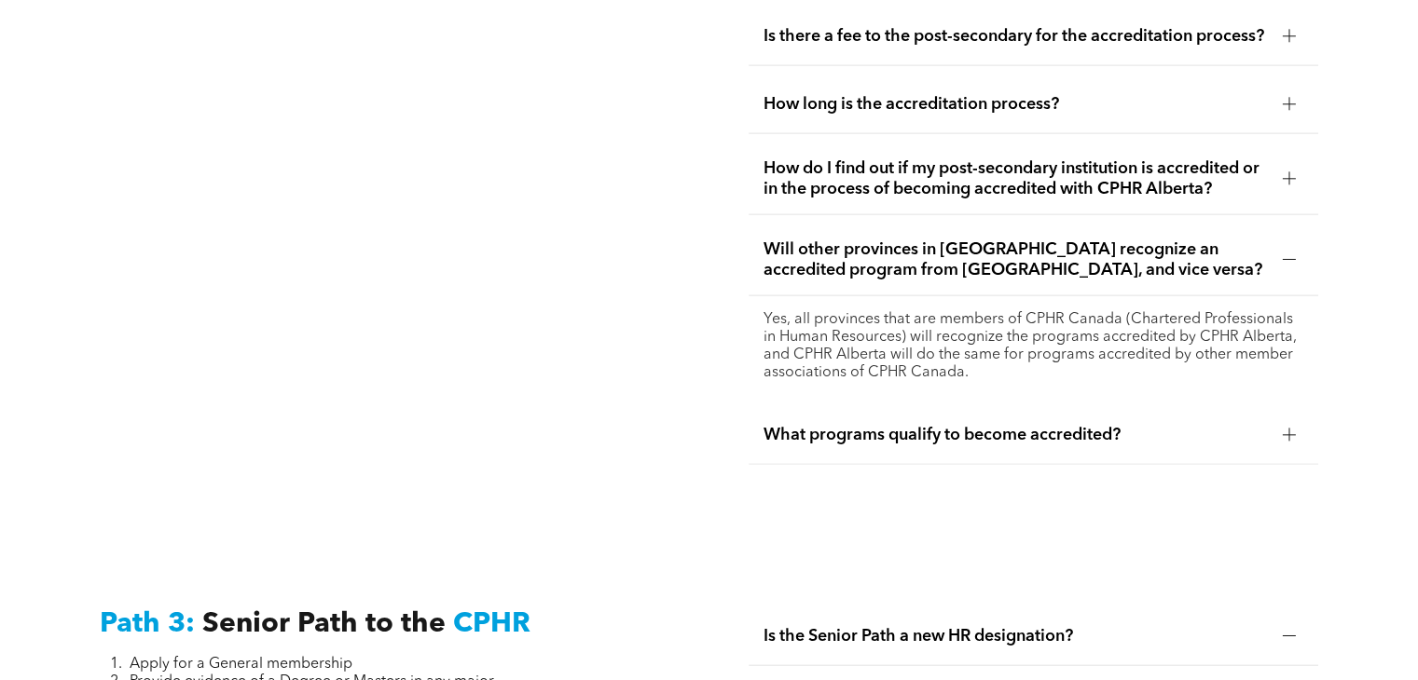
click at [813, 171] on span "How do I find out if my post-secondary institution is accredited or in the proc…" at bounding box center [1014, 178] width 503 height 41
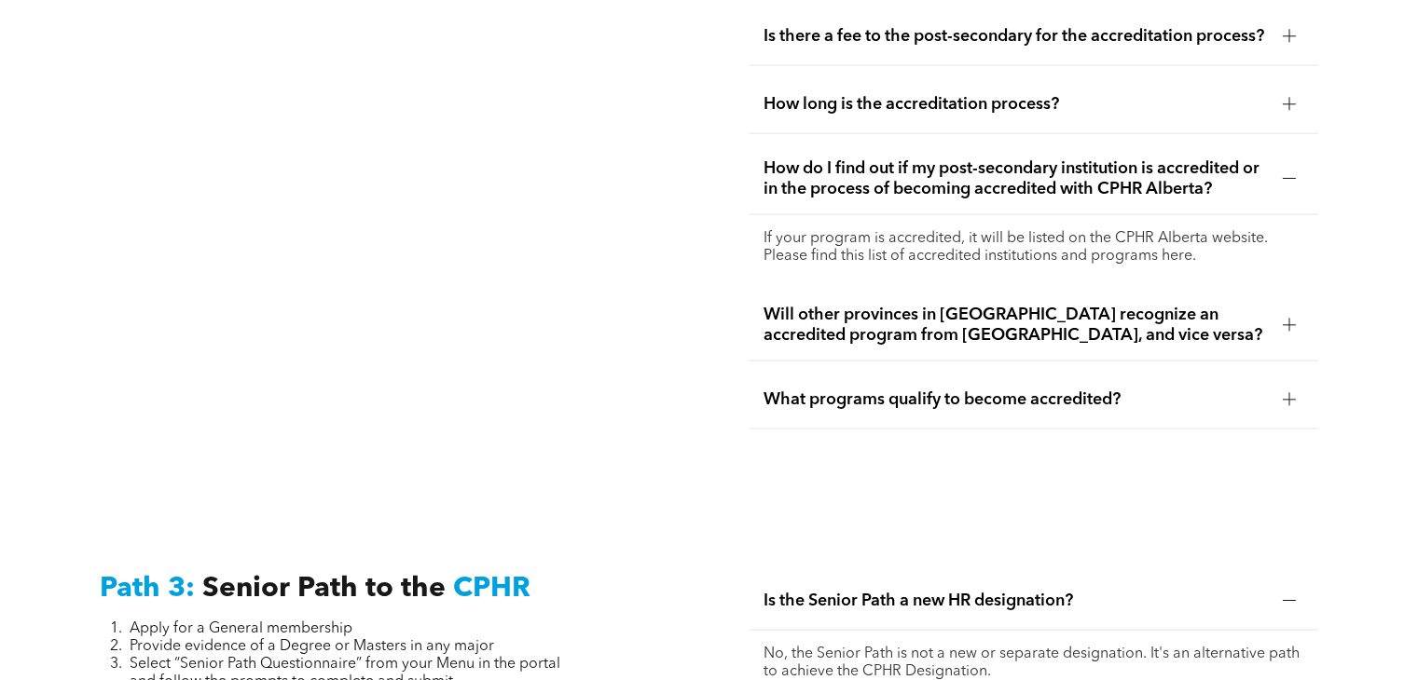
click at [942, 238] on p "If your program is accredited, it will be listed on the CPHR Alberta website. P…" at bounding box center [1032, 247] width 539 height 35
click at [1157, 246] on p "If your program is accredited, it will be listed on the CPHR Alberta website. P…" at bounding box center [1032, 247] width 539 height 35
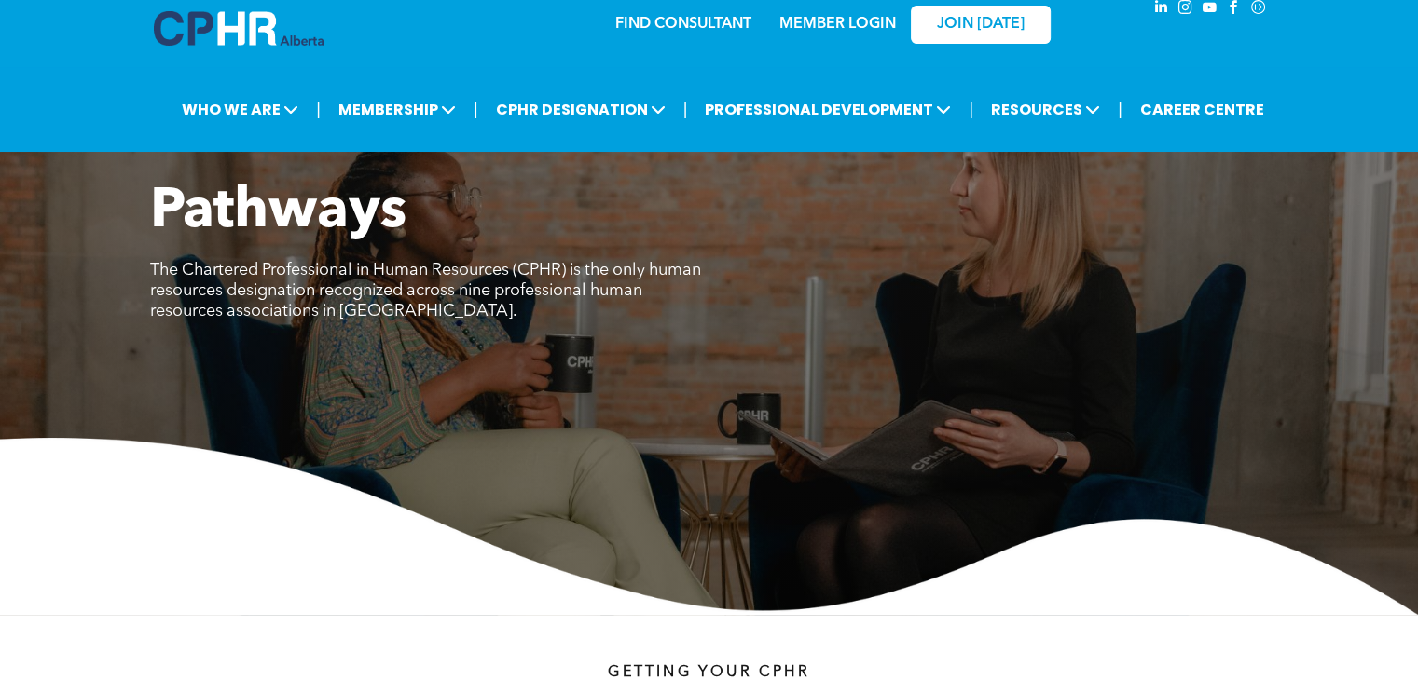
scroll to position [0, 0]
